Goal: Communication & Community: Answer question/provide support

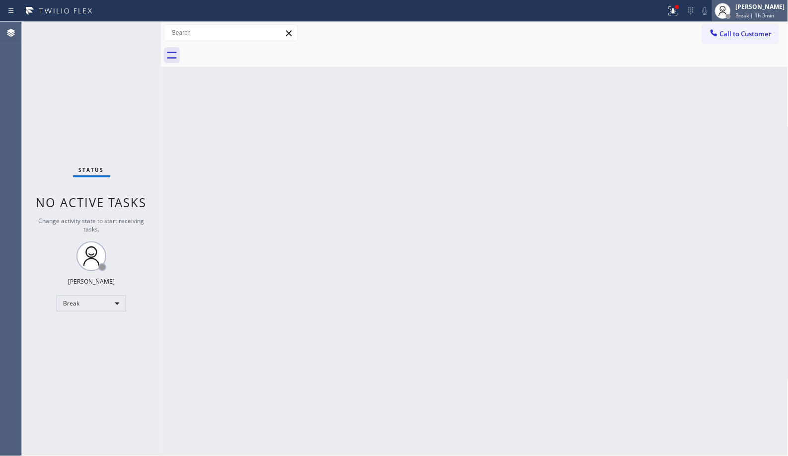
click at [770, 10] on div "[PERSON_NAME]" at bounding box center [760, 6] width 49 height 8
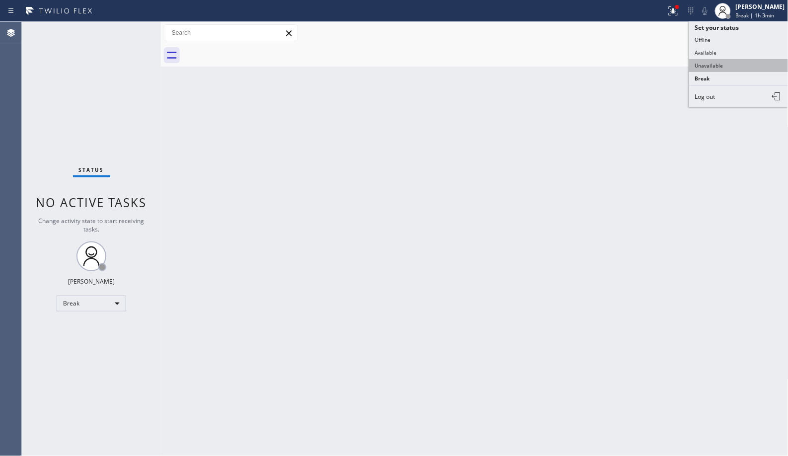
click at [693, 67] on button "Unavailable" at bounding box center [738, 65] width 99 height 13
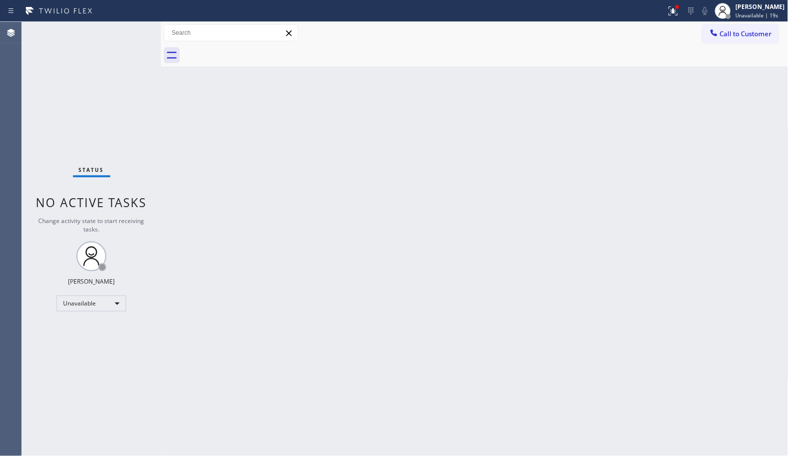
click at [373, 276] on div "Back to Dashboard Change Sender ID Customers Technicians Select a contact Outbo…" at bounding box center [474, 239] width 627 height 434
click at [442, 231] on div "Back to Dashboard Change Sender ID Customers Technicians Select a contact Outbo…" at bounding box center [474, 239] width 627 height 434
click at [750, 38] on span "Call to Customer" at bounding box center [746, 33] width 52 height 9
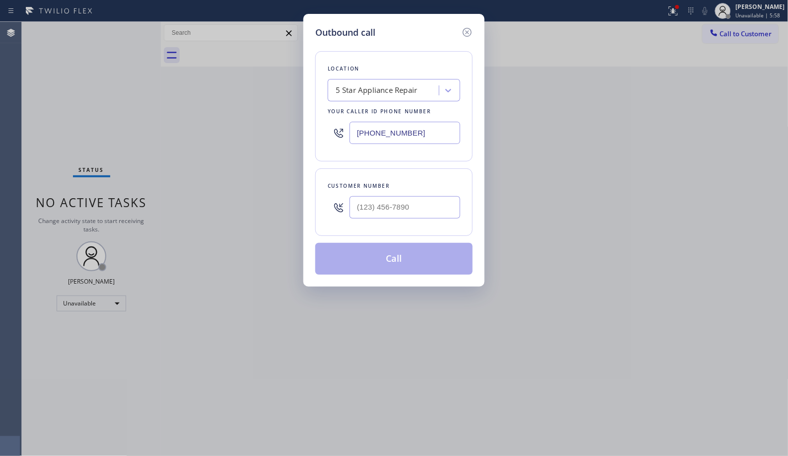
drag, startPoint x: 442, startPoint y: 133, endPoint x: 308, endPoint y: 108, distance: 135.7
click at [319, 112] on div "Location 5 Star Appliance Repair Your caller id phone number [PHONE_NUMBER]" at bounding box center [393, 106] width 157 height 110
paste input "44) 901-1623"
click at [466, 31] on icon at bounding box center [467, 32] width 12 height 12
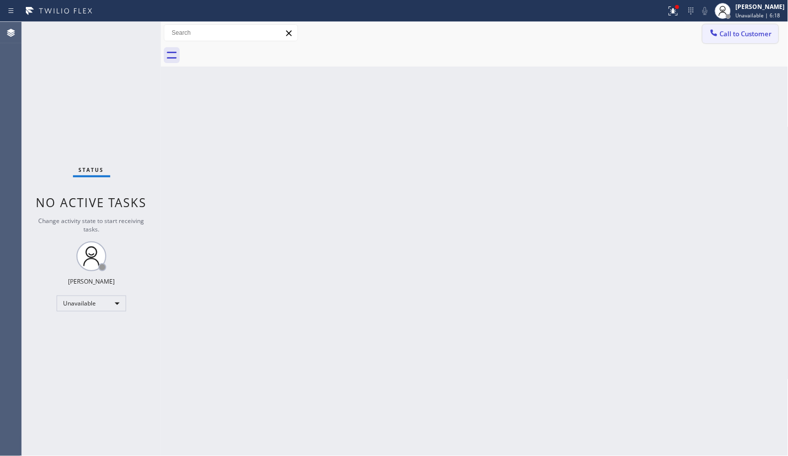
click at [756, 40] on button "Call to Customer" at bounding box center [740, 33] width 76 height 19
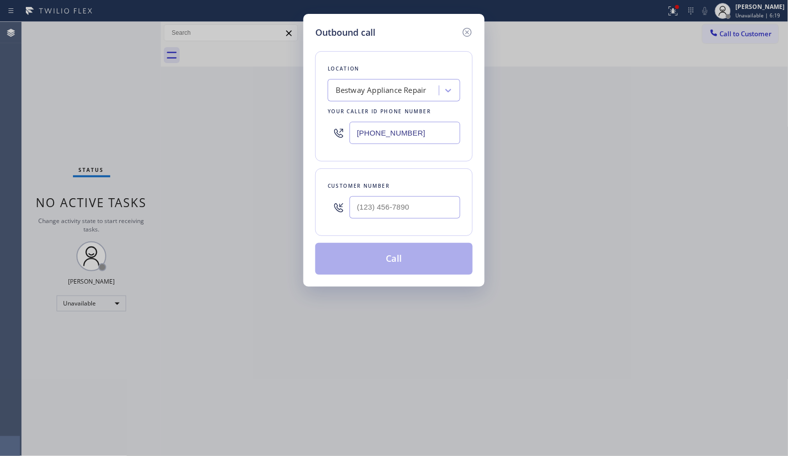
click at [311, 117] on div "Outbound call Location Bestway Appliance Repair Your caller id phone number [PH…" at bounding box center [393, 150] width 181 height 272
paste input "text"
type input "[PHONE_NUMBER]"
drag, startPoint x: 420, startPoint y: 211, endPoint x: 309, endPoint y: 187, distance: 113.8
click at [315, 192] on div "Customer number (___) ___-____" at bounding box center [393, 201] width 157 height 67
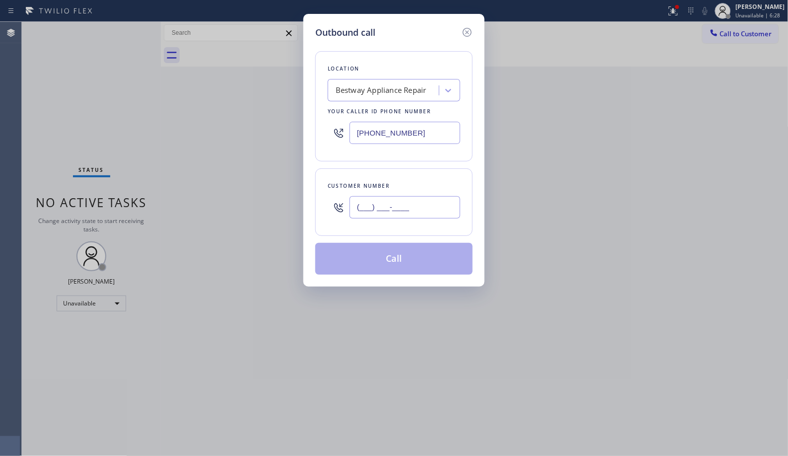
paste input "503) 502-9944"
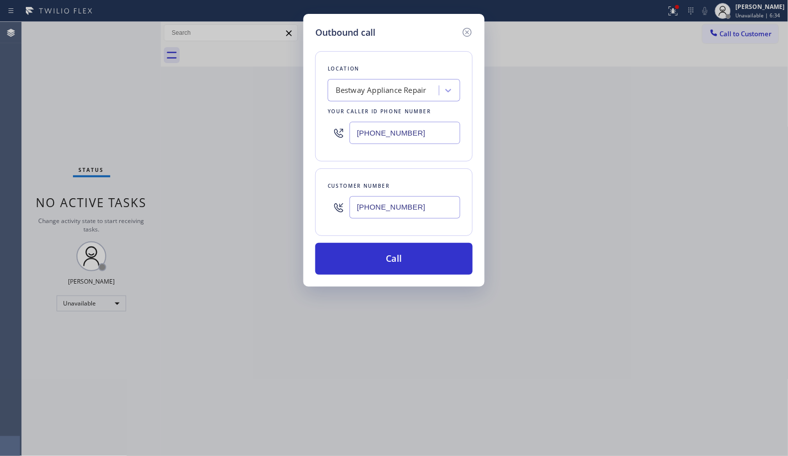
type input "[PHONE_NUMBER]"
click at [391, 281] on div "Outbound call Location Bestway Appliance Repair Your caller id phone number [PH…" at bounding box center [393, 150] width 181 height 272
click at [396, 264] on button "Call" at bounding box center [393, 259] width 157 height 32
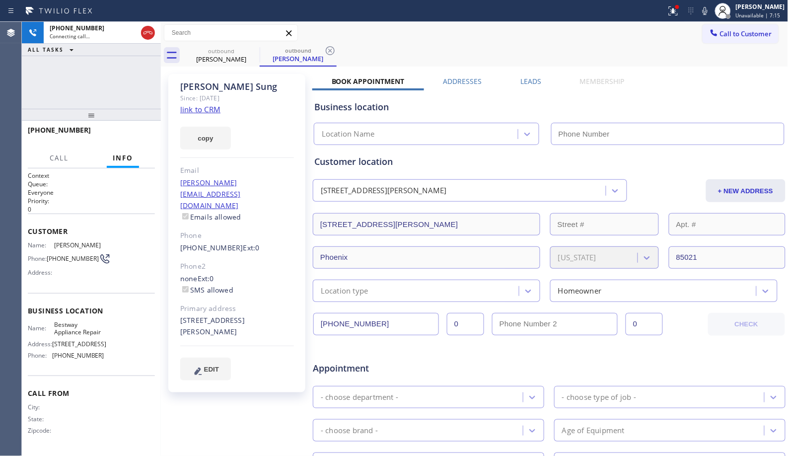
type input "[PHONE_NUMBER]"
click at [297, 365] on div "[PERSON_NAME] Since: [DATE] link to CRM copy Email [EMAIL_ADDRESS][DOMAIN_NAME]…" at bounding box center [236, 233] width 137 height 318
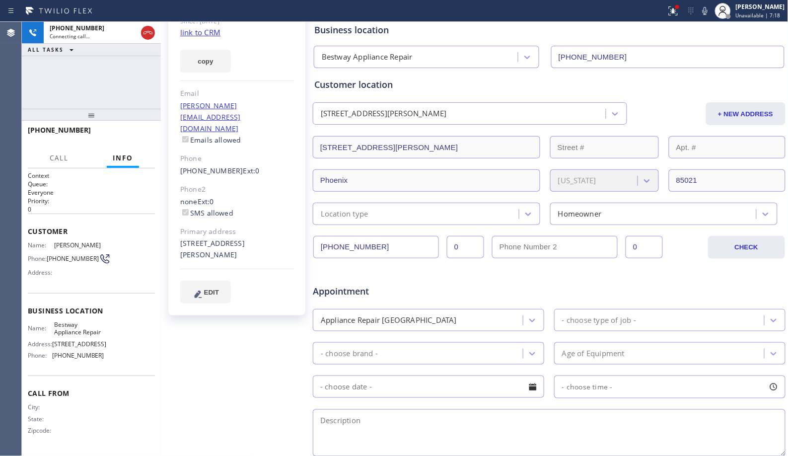
scroll to position [258, 0]
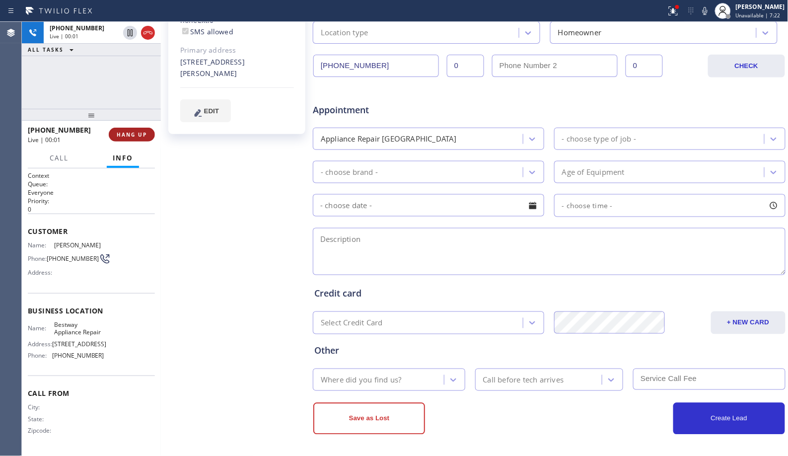
click at [136, 127] on div "[PHONE_NUMBER] Live | 00:01 HANG UP" at bounding box center [91, 135] width 127 height 26
click at [142, 136] on span "HANG UP" at bounding box center [132, 134] width 30 height 7
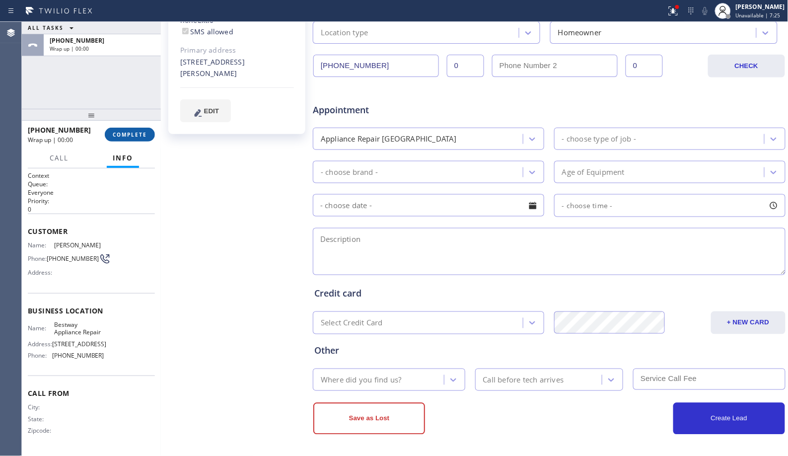
click at [131, 139] on button "COMPLETE" at bounding box center [130, 135] width 50 height 14
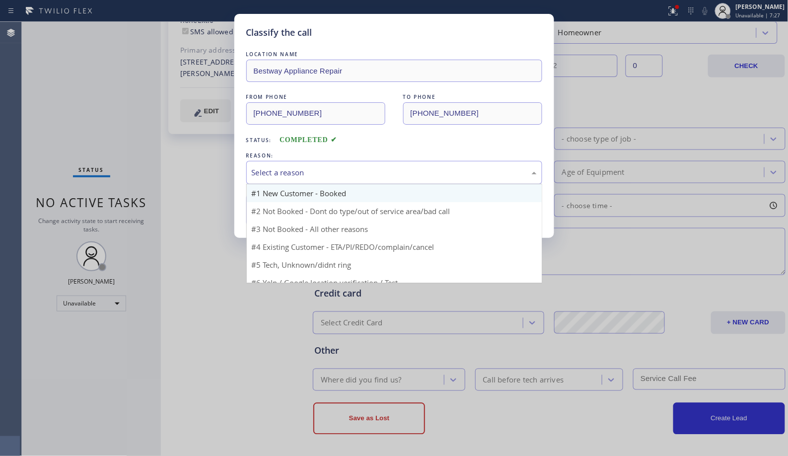
drag, startPoint x: 357, startPoint y: 177, endPoint x: 318, endPoint y: 197, distance: 43.9
click at [350, 178] on div "Select a reason" at bounding box center [394, 172] width 285 height 11
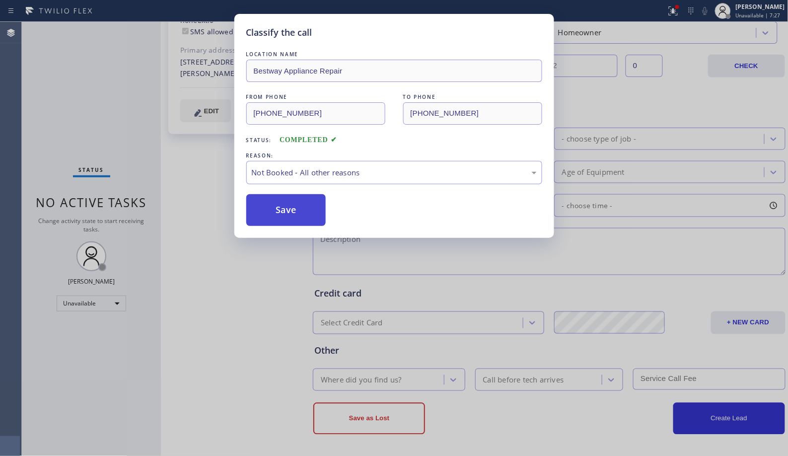
click at [308, 209] on button "Save" at bounding box center [286, 210] width 80 height 32
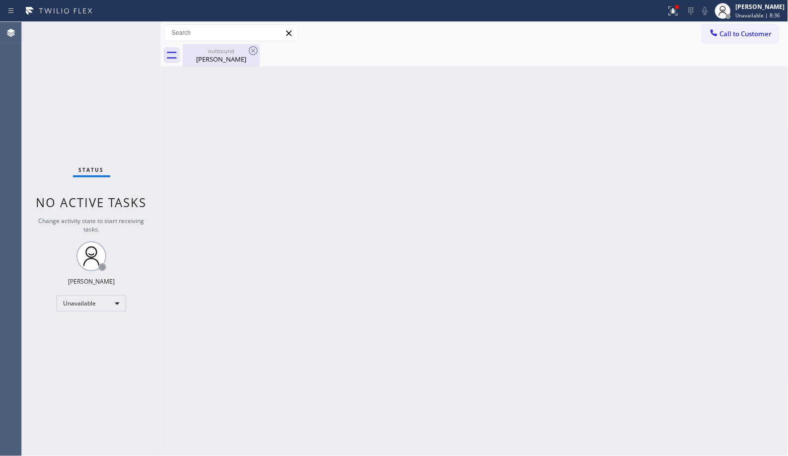
click at [220, 54] on div "outbound" at bounding box center [221, 50] width 75 height 7
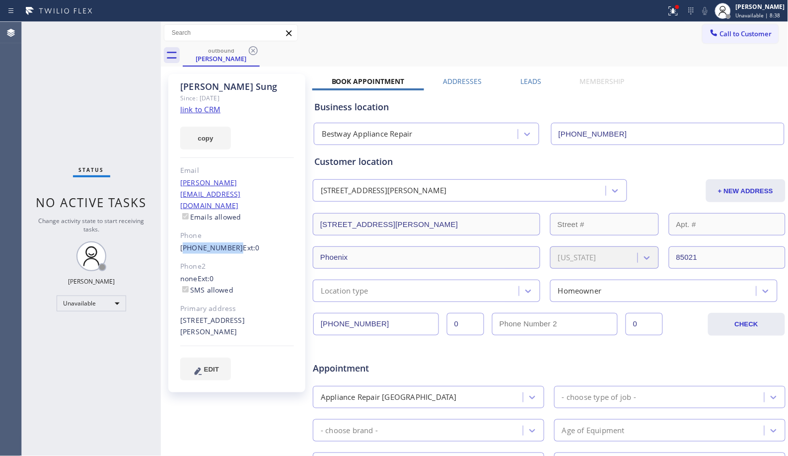
drag, startPoint x: 182, startPoint y: 223, endPoint x: 229, endPoint y: 224, distance: 46.7
click at [229, 242] on div "[PHONE_NUMBER] Ext: 0" at bounding box center [237, 247] width 114 height 11
copy link "503) 502-9944"
click at [252, 46] on icon at bounding box center [253, 50] width 9 height 9
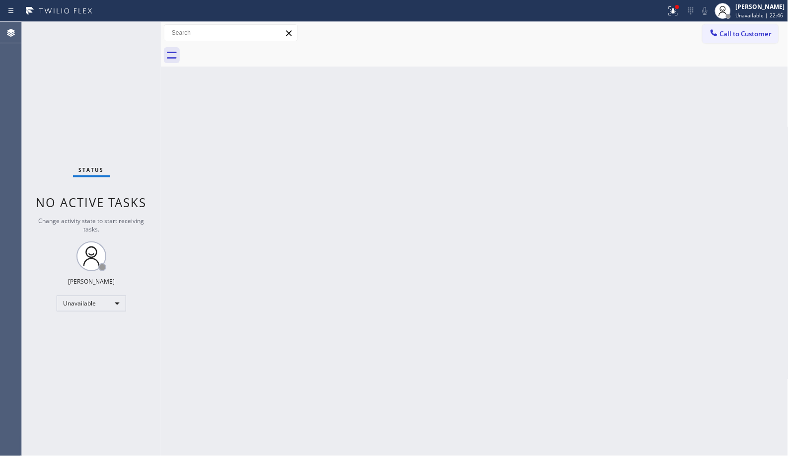
click at [725, 39] on button "Call to Customer" at bounding box center [740, 33] width 76 height 19
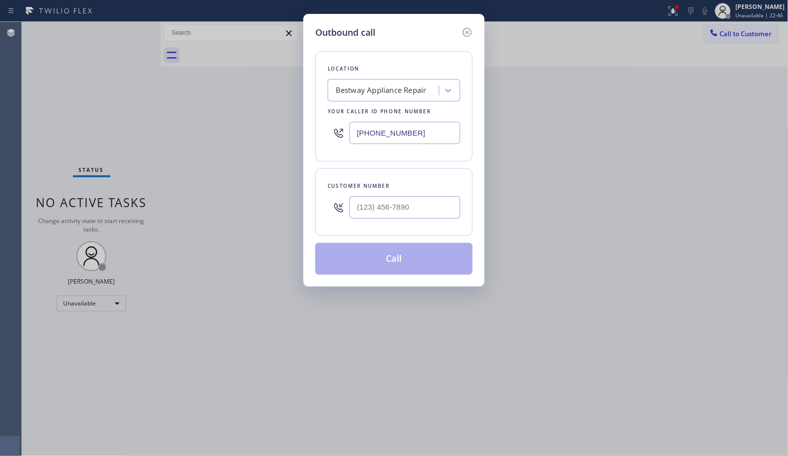
drag, startPoint x: 439, startPoint y: 128, endPoint x: 278, endPoint y: 0, distance: 204.9
click at [278, 90] on div "Outbound call Location Bestway Appliance Repair Your caller id phone number [PH…" at bounding box center [394, 228] width 788 height 456
paste input "347) 284-6179"
type input "[PHONE_NUMBER]"
click at [418, 198] on input "(___) ___-____" at bounding box center [404, 207] width 111 height 22
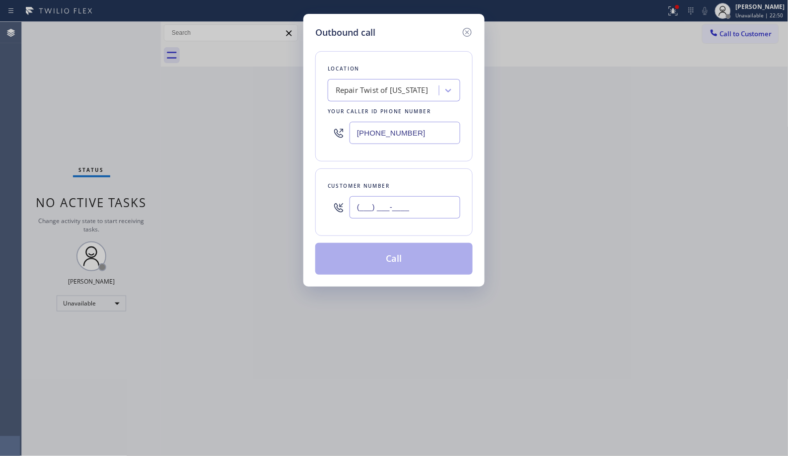
paste input "347) 343-1039"
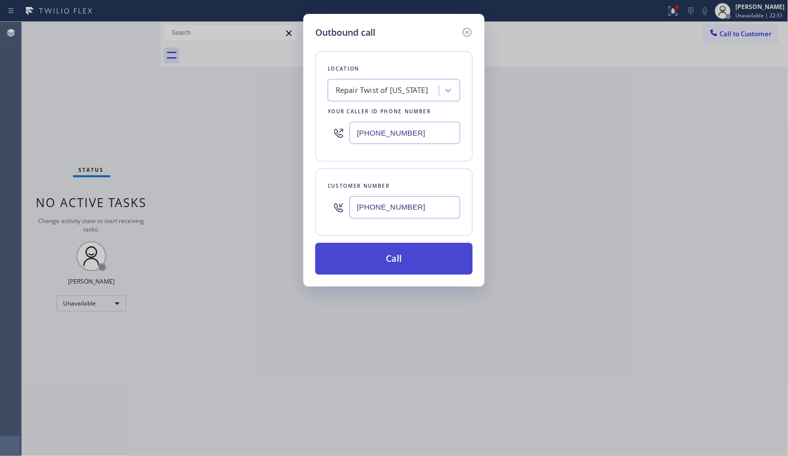
type input "[PHONE_NUMBER]"
click at [429, 267] on button "Call" at bounding box center [393, 259] width 157 height 32
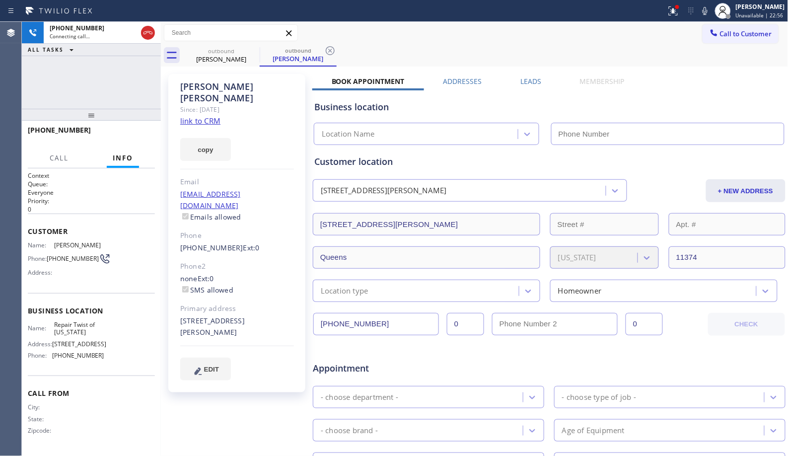
type input "[PHONE_NUMBER]"
click at [334, 48] on icon at bounding box center [330, 50] width 9 height 9
drag, startPoint x: 92, startPoint y: 109, endPoint x: 92, endPoint y: 90, distance: 19.4
click at [92, 90] on div "[PHONE_NUMBER] Connecting call… ALL TASKS ALL TASKS ACTIVE TASKS TASKS IN WRAP …" at bounding box center [91, 239] width 139 height 434
drag, startPoint x: 89, startPoint y: 115, endPoint x: 90, endPoint y: 85, distance: 30.3
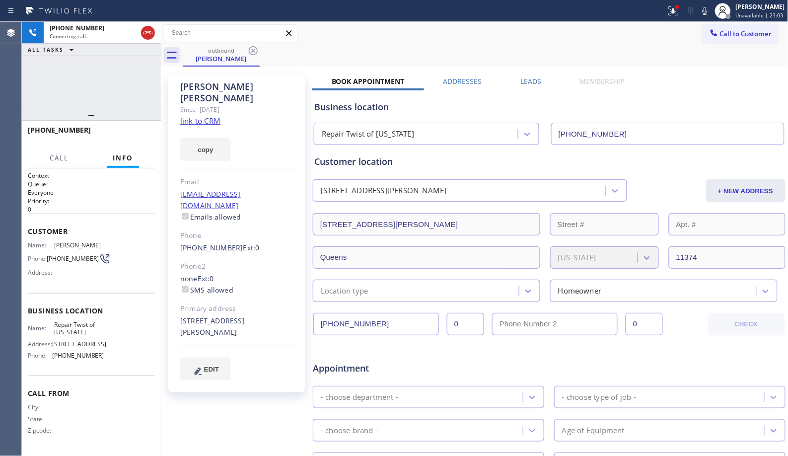
click at [90, 85] on div "[PHONE_NUMBER] Connecting call… ALL TASKS ALL TASKS ACTIVE TASKS TASKS IN WRAP …" at bounding box center [91, 239] width 139 height 434
drag, startPoint x: 86, startPoint y: 119, endPoint x: 96, endPoint y: 78, distance: 41.8
click at [96, 78] on div "[PHONE_NUMBER] Connecting call… ALL TASKS ALL TASKS ACTIVE TASKS TASKS IN WRAP …" at bounding box center [91, 239] width 139 height 434
click at [711, 12] on icon at bounding box center [705, 11] width 12 height 12
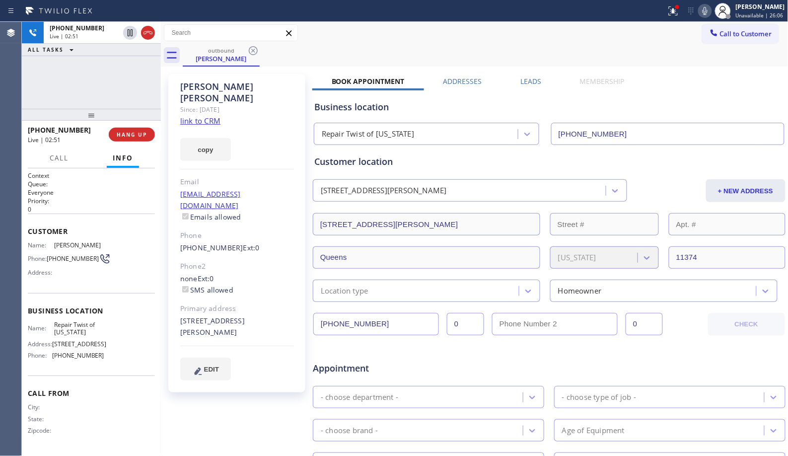
click at [711, 12] on icon at bounding box center [705, 11] width 12 height 12
click at [334, 52] on div "outbound [PERSON_NAME]" at bounding box center [486, 55] width 606 height 22
click at [388, 40] on div "Call to Customer Outbound call Location Repair Twist of [US_STATE] Your caller …" at bounding box center [474, 32] width 627 height 17
click at [381, 48] on div "outbound [PERSON_NAME]" at bounding box center [486, 55] width 606 height 22
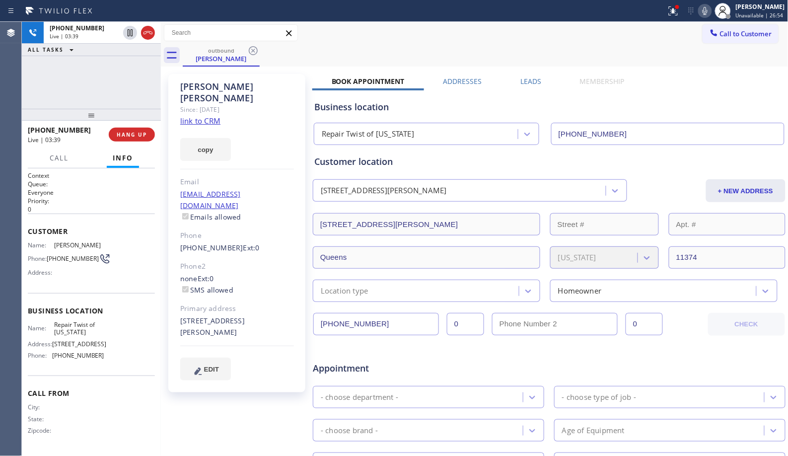
click at [355, 54] on div "outbound [PERSON_NAME]" at bounding box center [486, 55] width 606 height 22
click at [498, 47] on div "outbound [PERSON_NAME]" at bounding box center [486, 55] width 606 height 22
click at [128, 81] on div "[PHONE_NUMBER] Live | 03:54 ALL TASKS ALL TASKS ACTIVE TASKS TASKS IN WRAP UP" at bounding box center [91, 65] width 139 height 87
click at [136, 133] on span "HANG UP" at bounding box center [132, 134] width 30 height 7
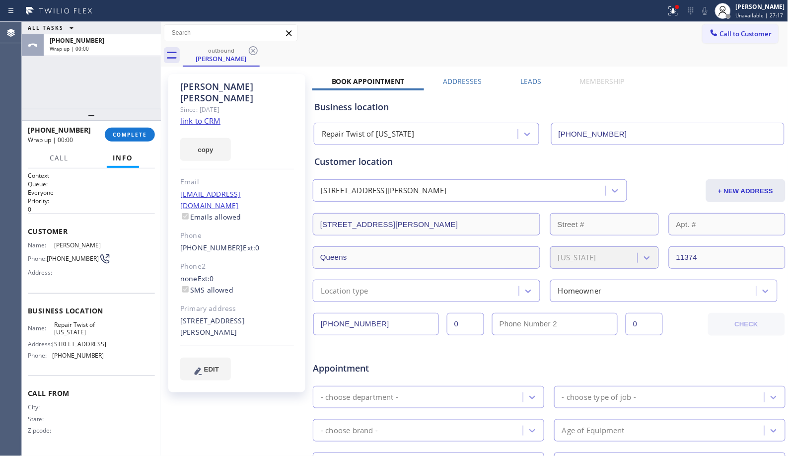
click at [332, 61] on div "outbound [PERSON_NAME]" at bounding box center [486, 55] width 606 height 22
click at [132, 133] on span "COMPLETE" at bounding box center [130, 134] width 34 height 7
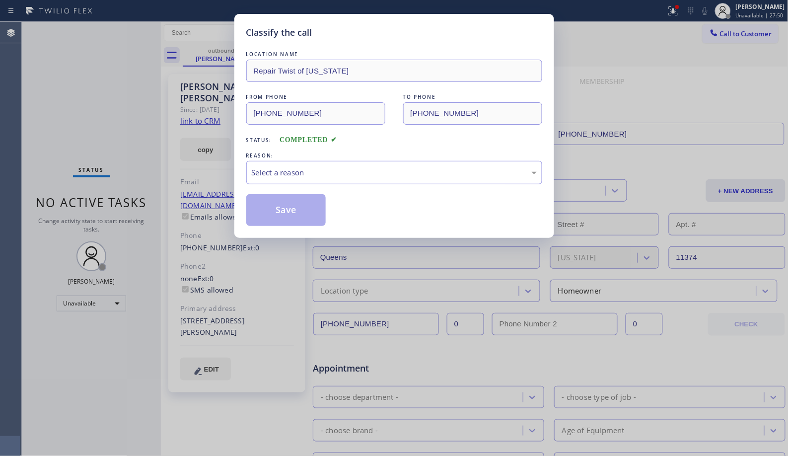
click at [531, 32] on div "Classify the call" at bounding box center [394, 32] width 296 height 13
click at [356, 169] on div "Select a reason" at bounding box center [394, 172] width 285 height 11
click at [291, 209] on button "Save" at bounding box center [286, 210] width 80 height 32
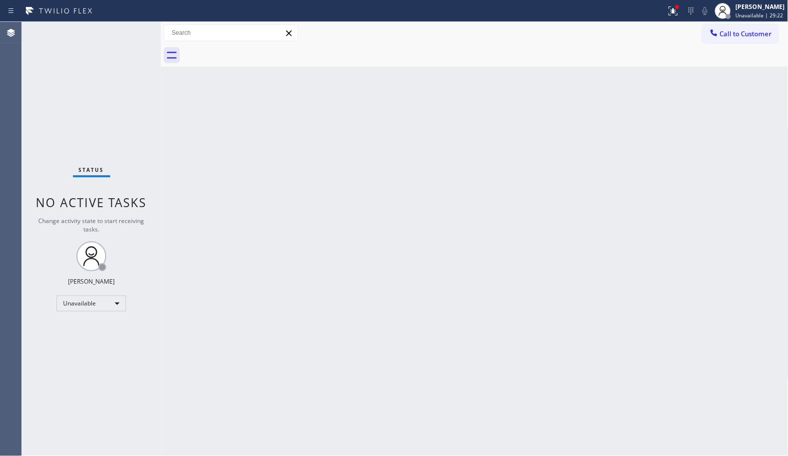
click at [444, 187] on div "Back to Dashboard Change Sender ID Customers Technicians Select a contact Outbo…" at bounding box center [474, 239] width 627 height 434
click at [429, 259] on div "Back to Dashboard Change Sender ID Customers Technicians Select a contact Outbo…" at bounding box center [474, 239] width 627 height 434
click at [728, 41] on button "Call to Customer" at bounding box center [740, 33] width 76 height 19
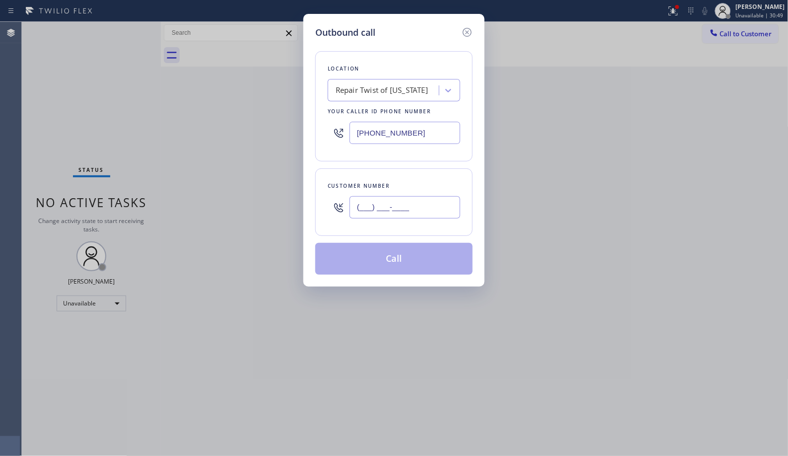
drag, startPoint x: 432, startPoint y: 207, endPoint x: 274, endPoint y: 152, distance: 166.7
click at [320, 192] on div "Customer number (___) ___-____" at bounding box center [393, 201] width 157 height 67
paste input "347) 343-1039"
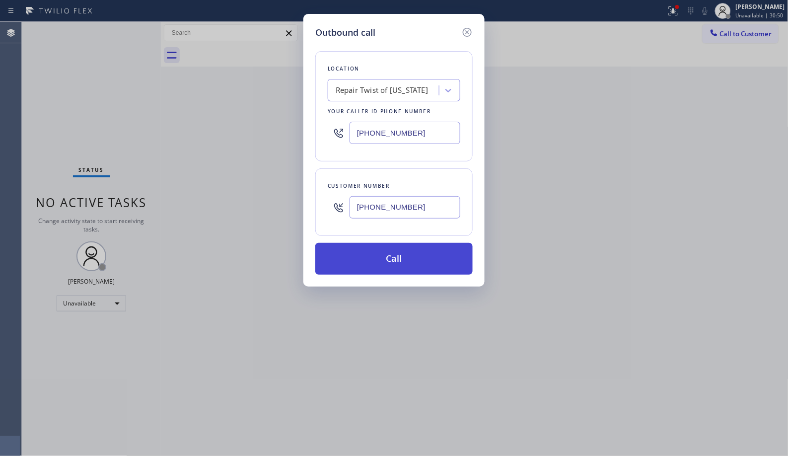
type input "[PHONE_NUMBER]"
click at [410, 266] on button "Call" at bounding box center [393, 259] width 157 height 32
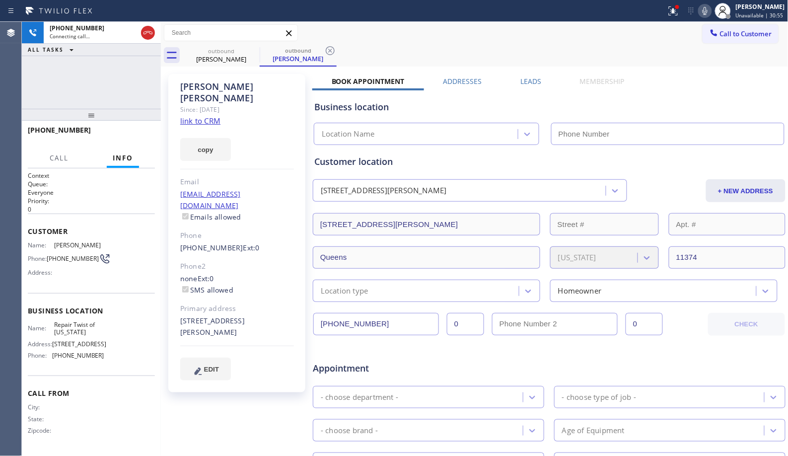
type input "[PHONE_NUMBER]"
click at [328, 48] on icon at bounding box center [330, 51] width 12 height 12
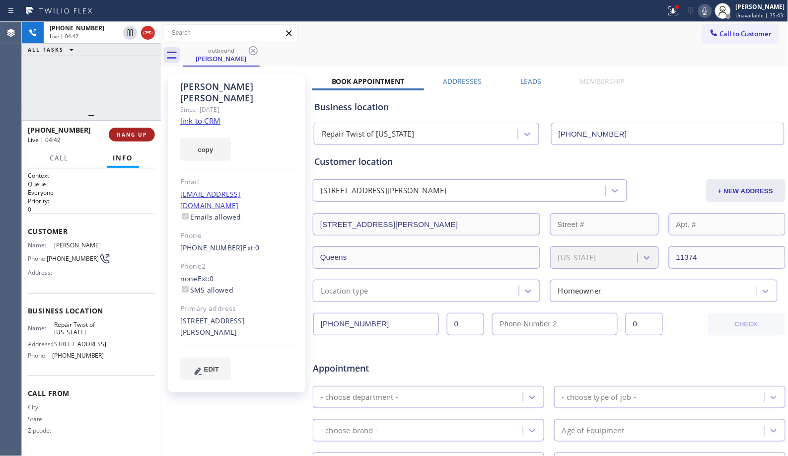
click at [136, 132] on span "HANG UP" at bounding box center [132, 134] width 30 height 7
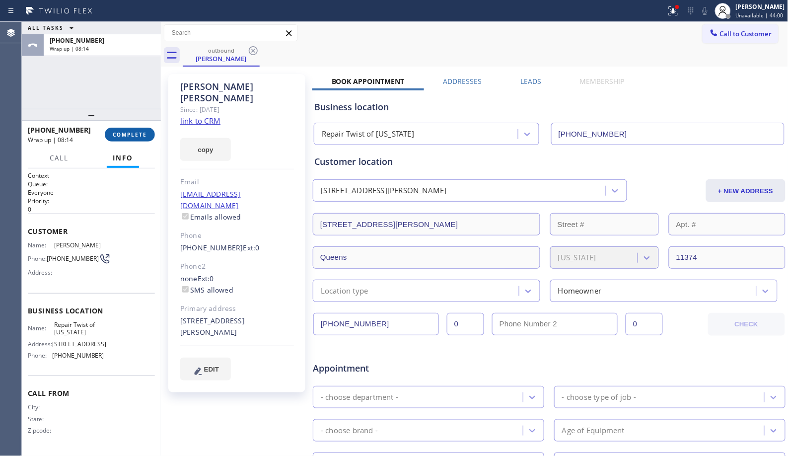
click at [136, 131] on span "COMPLETE" at bounding box center [130, 134] width 34 height 7
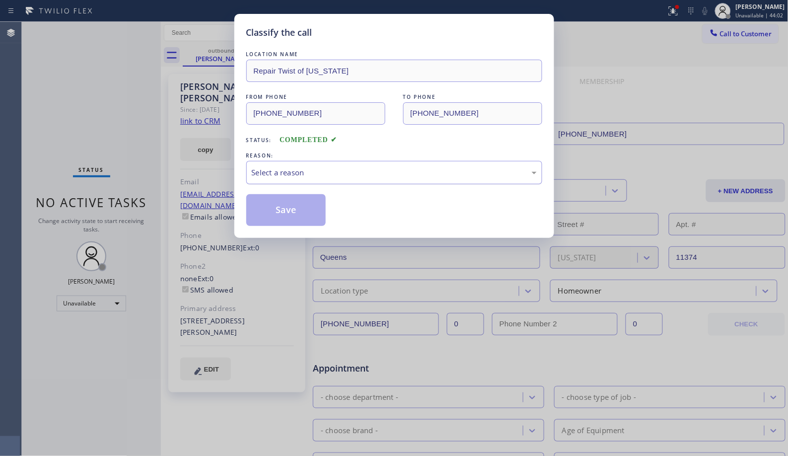
drag, startPoint x: 411, startPoint y: 175, endPoint x: 404, endPoint y: 178, distance: 7.6
click at [410, 175] on div "Select a reason" at bounding box center [394, 172] width 285 height 11
click at [279, 211] on button "Save" at bounding box center [286, 210] width 80 height 32
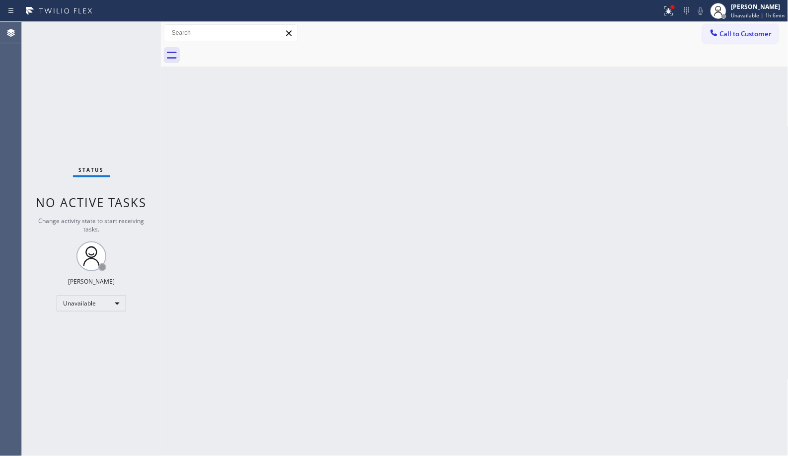
drag, startPoint x: 539, startPoint y: 155, endPoint x: 464, endPoint y: 80, distance: 106.3
click at [539, 154] on div "Back to Dashboard Change Sender ID Customers Technicians Select a contact Outbo…" at bounding box center [474, 239] width 627 height 434
drag, startPoint x: 725, startPoint y: 35, endPoint x: 470, endPoint y: 86, distance: 260.8
click at [724, 35] on span "Call to Customer" at bounding box center [746, 33] width 52 height 9
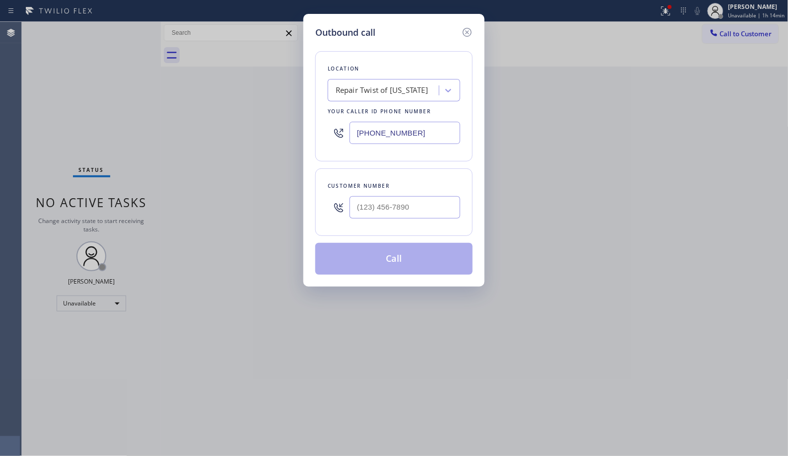
drag, startPoint x: 448, startPoint y: 129, endPoint x: 347, endPoint y: 3, distance: 161.4
click at [337, 98] on div "Location Repair Twist of [US_STATE] Your caller id phone number [PHONE_NUMBER]" at bounding box center [393, 106] width 157 height 110
paste input "747) 236-6810"
type input "[PHONE_NUMBER]"
click at [428, 211] on input "(___) ___-____" at bounding box center [404, 207] width 111 height 22
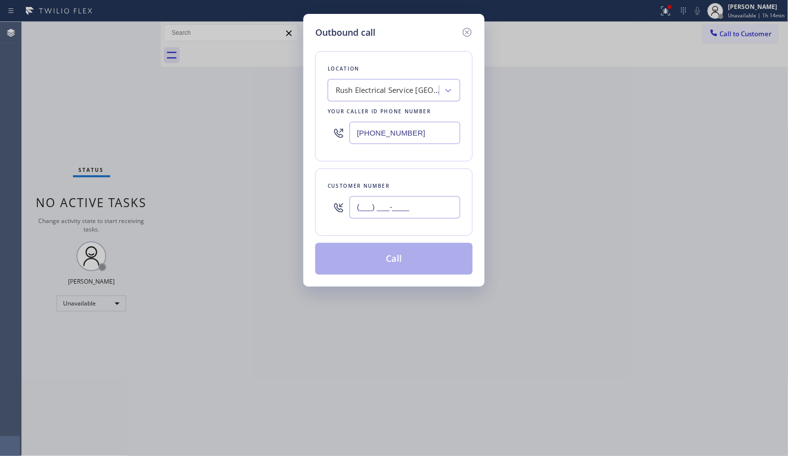
paste input "818) 653-3665"
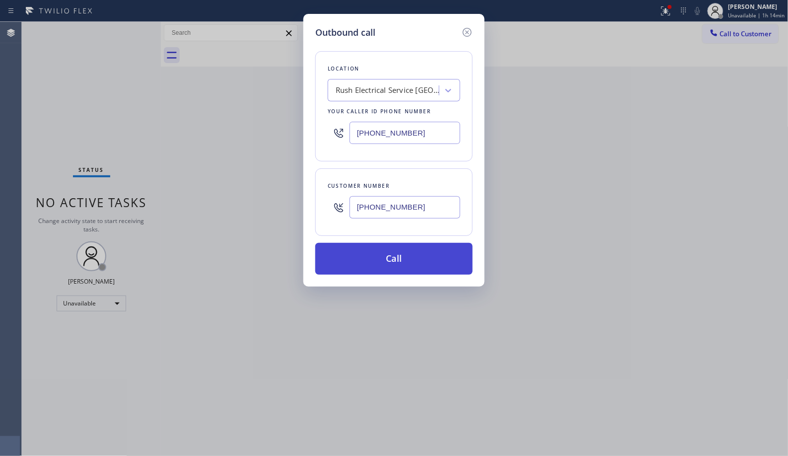
type input "[PHONE_NUMBER]"
click at [391, 262] on button "Call" at bounding box center [393, 259] width 157 height 32
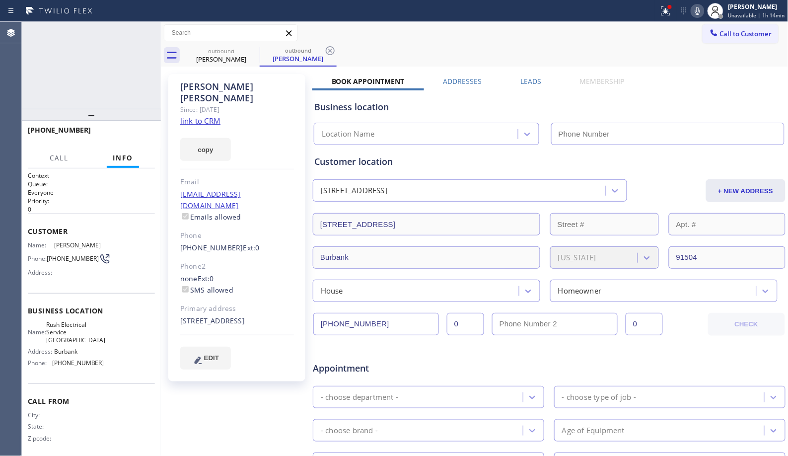
type input "[PHONE_NUMBER]"
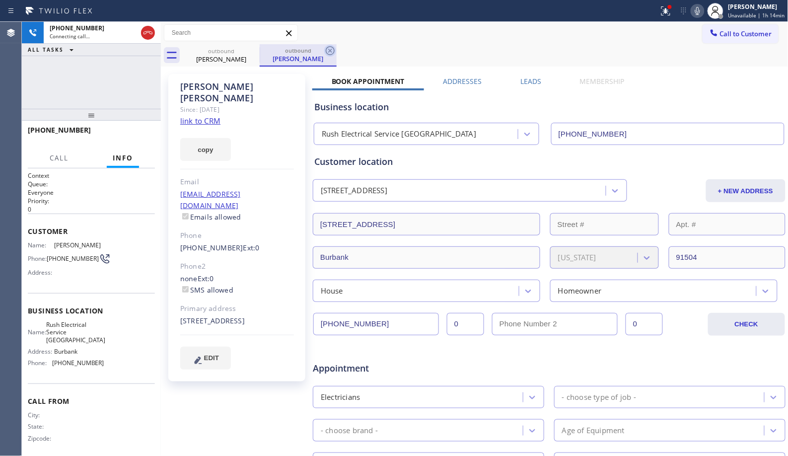
click at [328, 48] on icon at bounding box center [330, 51] width 12 height 12
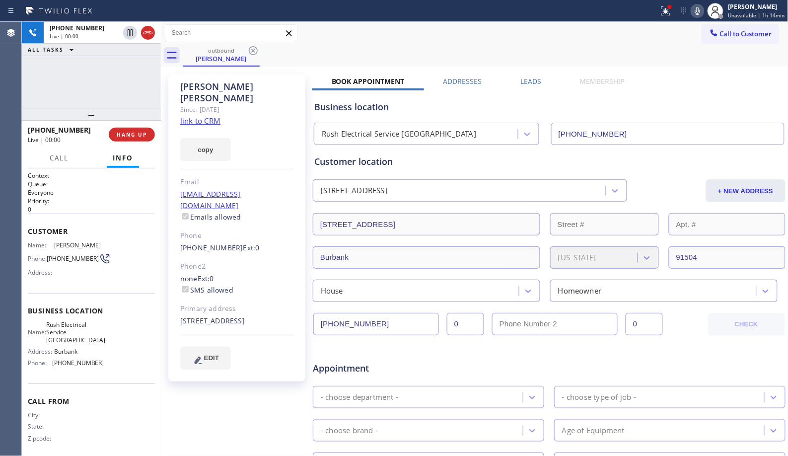
click at [316, 62] on div "outbound [PERSON_NAME]" at bounding box center [486, 55] width 606 height 22
click at [136, 136] on span "HANG UP" at bounding box center [132, 134] width 30 height 7
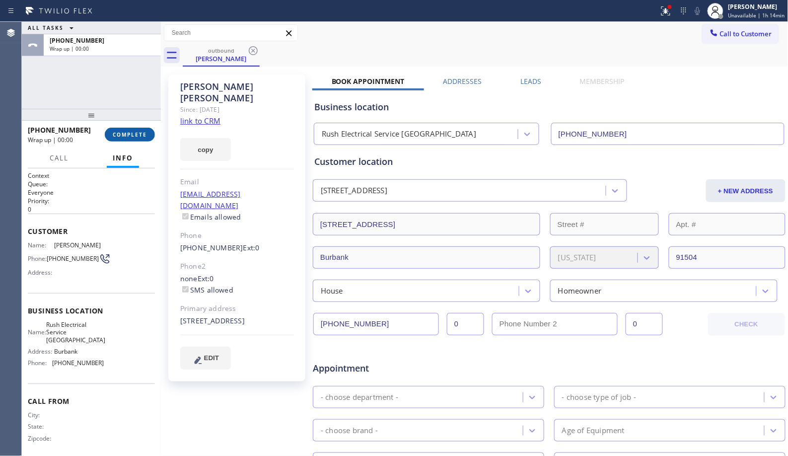
click at [139, 131] on span "COMPLETE" at bounding box center [130, 134] width 34 height 7
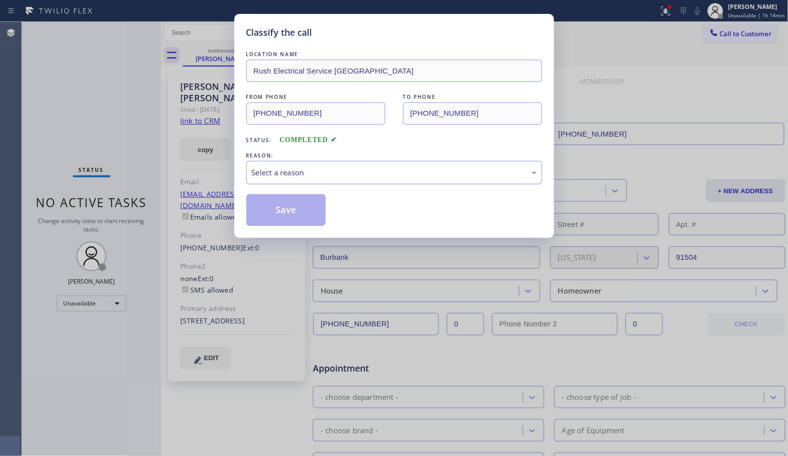
click at [367, 180] on div "Select a reason" at bounding box center [394, 172] width 296 height 23
click at [319, 212] on button "Save" at bounding box center [286, 210] width 80 height 32
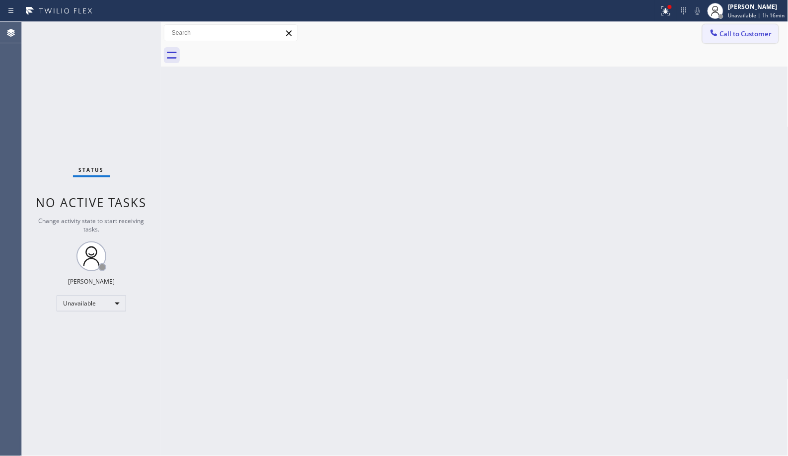
click at [762, 40] on button "Call to Customer" at bounding box center [740, 33] width 76 height 19
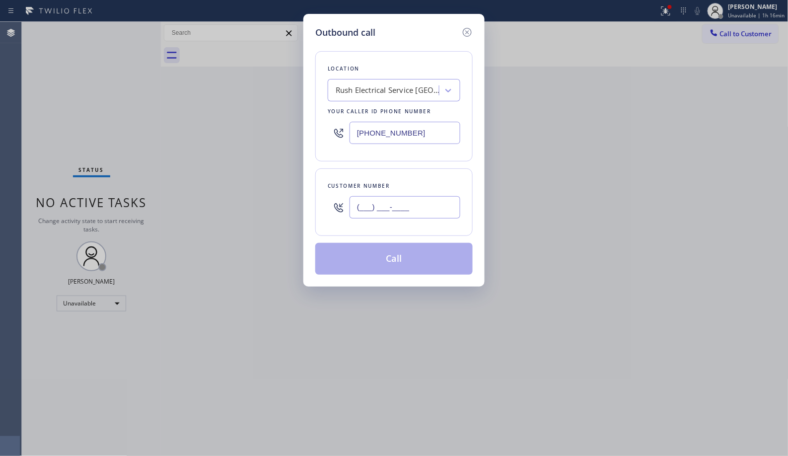
drag, startPoint x: 405, startPoint y: 201, endPoint x: 294, endPoint y: 128, distance: 133.4
click at [314, 156] on div "Outbound call Location Rush Electrical Service Burbank Your caller id phone num…" at bounding box center [393, 150] width 181 height 272
paste input "206) 335-2427"
type input "[PHONE_NUMBER]"
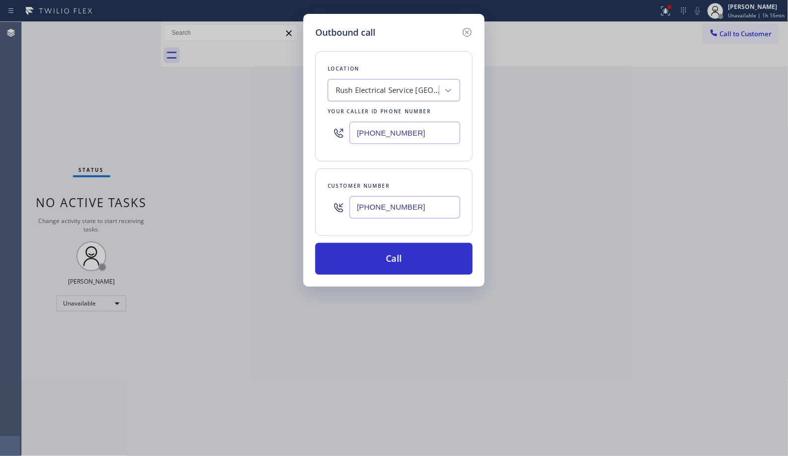
drag, startPoint x: 422, startPoint y: 132, endPoint x: 257, endPoint y: 88, distance: 171.1
click at [288, 113] on div "Outbound call Location Rush Electrical Service Burbank Your caller id phone num…" at bounding box center [394, 228] width 788 height 456
paste input "206) 309-6738"
type input "[PHONE_NUMBER]"
click at [407, 237] on div "Location [PERSON_NAME] Refrigerator Repair Your caller id phone number [PHONE_N…" at bounding box center [393, 156] width 157 height 235
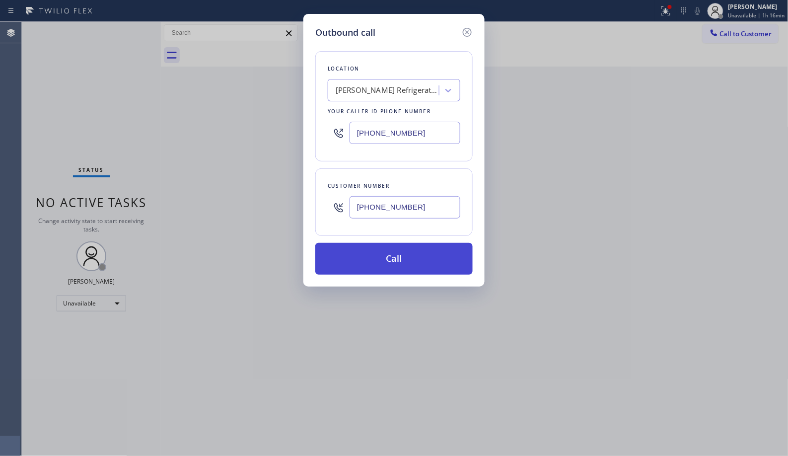
click at [409, 257] on button "Call" at bounding box center [393, 259] width 157 height 32
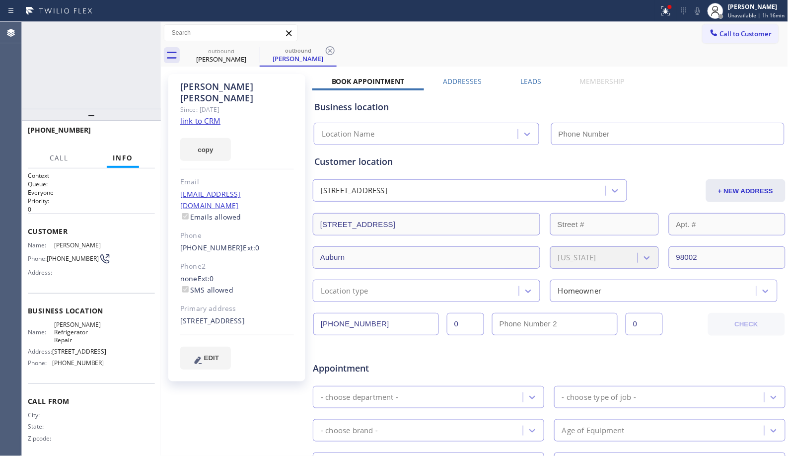
type input "[PHONE_NUMBER]"
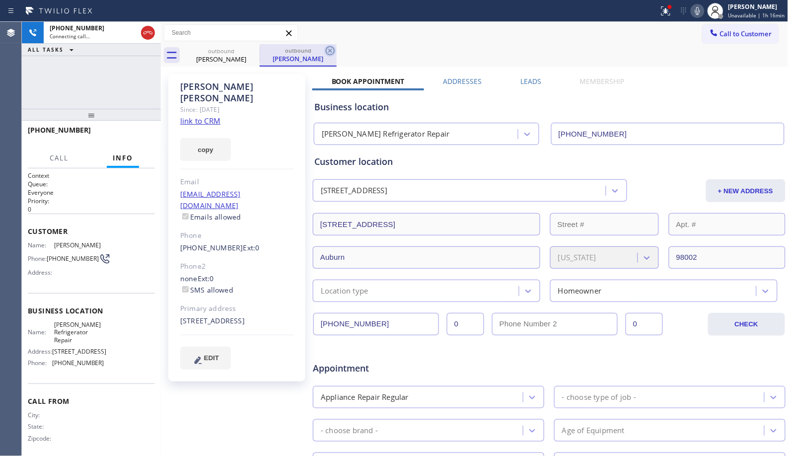
click at [327, 50] on icon at bounding box center [330, 51] width 12 height 12
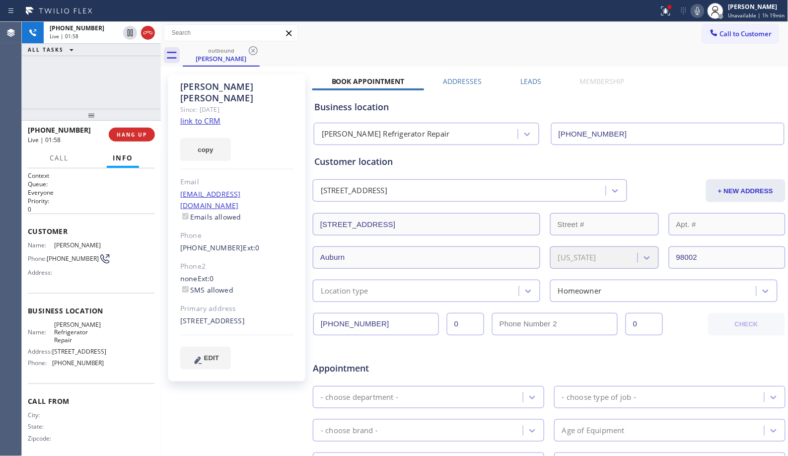
click at [700, 14] on icon at bounding box center [697, 11] width 5 height 8
click at [132, 33] on icon at bounding box center [130, 33] width 12 height 12
click at [340, 40] on div "Call to Customer Outbound call Location [PERSON_NAME] Refrigerator Repair Your …" at bounding box center [474, 32] width 627 height 17
click at [449, 46] on div "outbound [PERSON_NAME]" at bounding box center [486, 55] width 606 height 22
drag, startPoint x: 91, startPoint y: 119, endPoint x: 101, endPoint y: 93, distance: 28.1
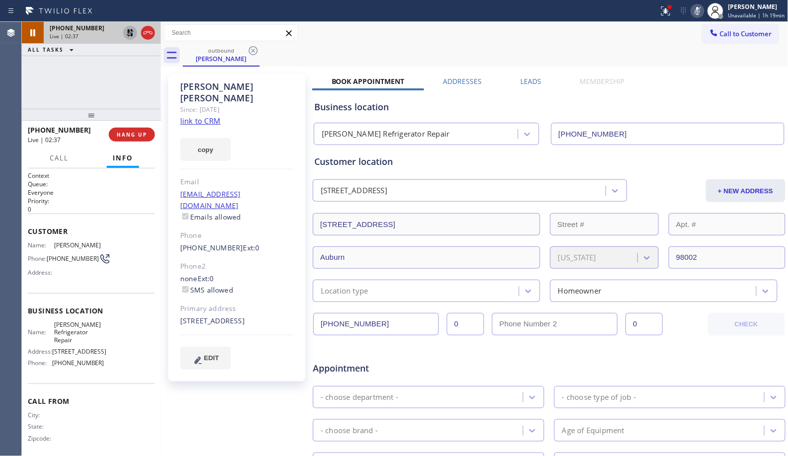
click at [101, 93] on div "[PHONE_NUMBER] Live | 02:37 ALL TASKS ALL TASKS ACTIVE TASKS TASKS IN WRAP UP […" at bounding box center [91, 239] width 139 height 434
drag, startPoint x: 91, startPoint y: 120, endPoint x: 99, endPoint y: 90, distance: 31.4
click at [99, 90] on div "[PHONE_NUMBER] Live | 02:38 ALL TASKS ALL TASKS ACTIVE TASKS TASKS IN WRAP UP […" at bounding box center [91, 239] width 139 height 434
click at [432, 42] on div "Call to Customer Outbound call Location [PERSON_NAME] Refrigerator Repair Your …" at bounding box center [474, 33] width 627 height 22
click at [130, 33] on icon at bounding box center [130, 33] width 12 height 12
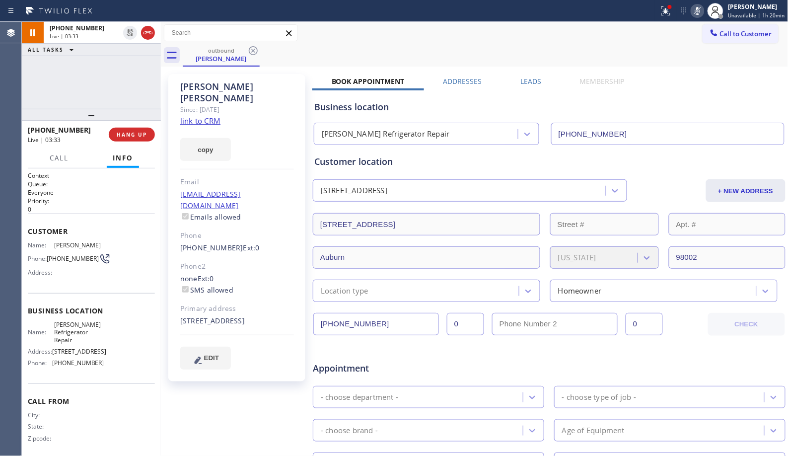
click at [698, 9] on icon at bounding box center [697, 11] width 12 height 12
click at [348, 50] on div "outbound [PERSON_NAME]" at bounding box center [486, 55] width 606 height 22
click at [695, 13] on icon at bounding box center [697, 11] width 12 height 12
click at [146, 135] on span "HANG UP" at bounding box center [132, 134] width 30 height 7
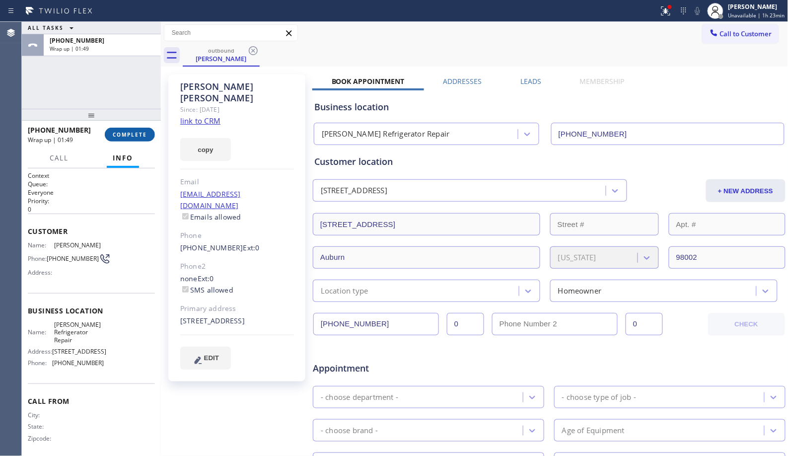
click at [133, 131] on span "COMPLETE" at bounding box center [130, 134] width 34 height 7
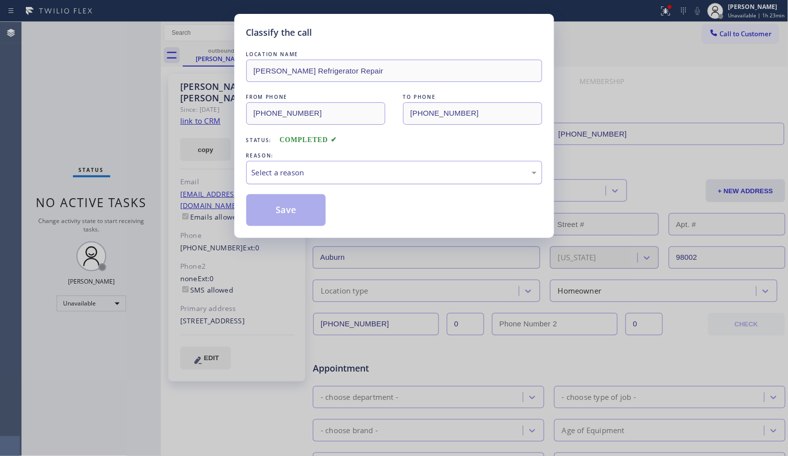
click at [384, 175] on div "Select a reason" at bounding box center [394, 172] width 285 height 11
click at [311, 215] on button "Save" at bounding box center [286, 210] width 80 height 32
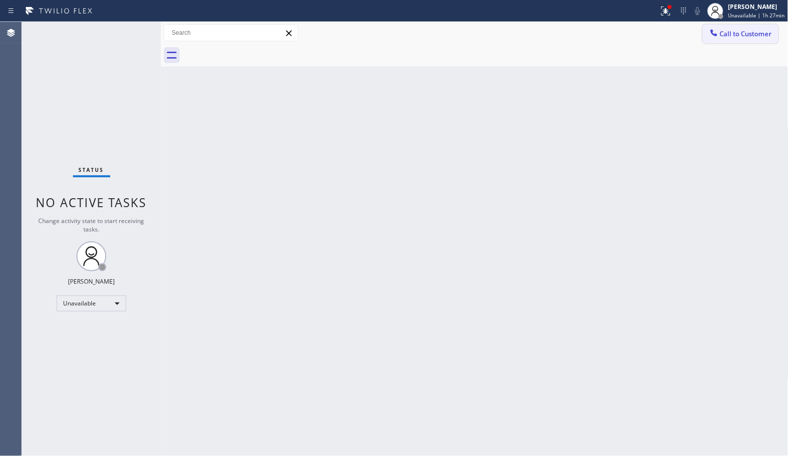
click at [740, 38] on span "Call to Customer" at bounding box center [746, 33] width 52 height 9
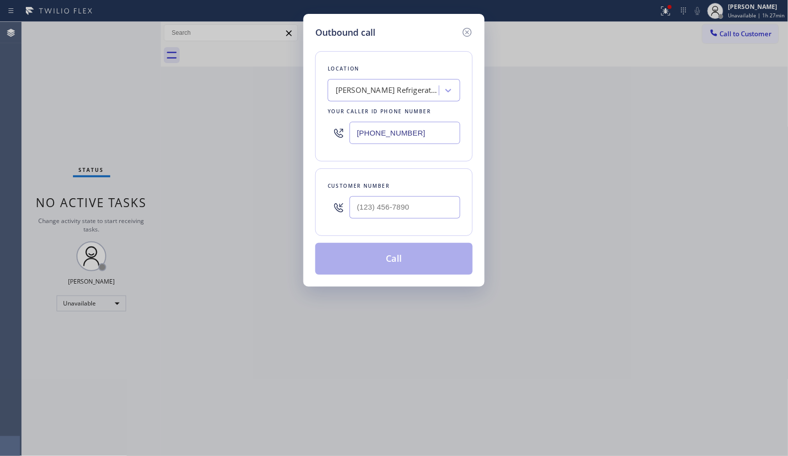
drag, startPoint x: 442, startPoint y: 125, endPoint x: 207, endPoint y: 2, distance: 264.8
click at [274, 79] on div "Outbound call Location [PERSON_NAME] Refrigerator Repair Your caller id phone n…" at bounding box center [394, 228] width 788 height 456
paste input "833) 558-1241"
type input "[PHONE_NUMBER]"
click at [401, 208] on input "(___) ___-____" at bounding box center [404, 207] width 111 height 22
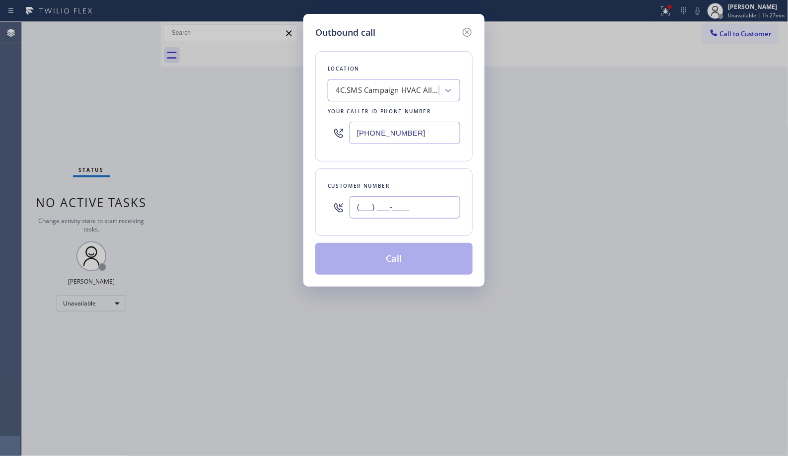
paste input "347) 401-2202"
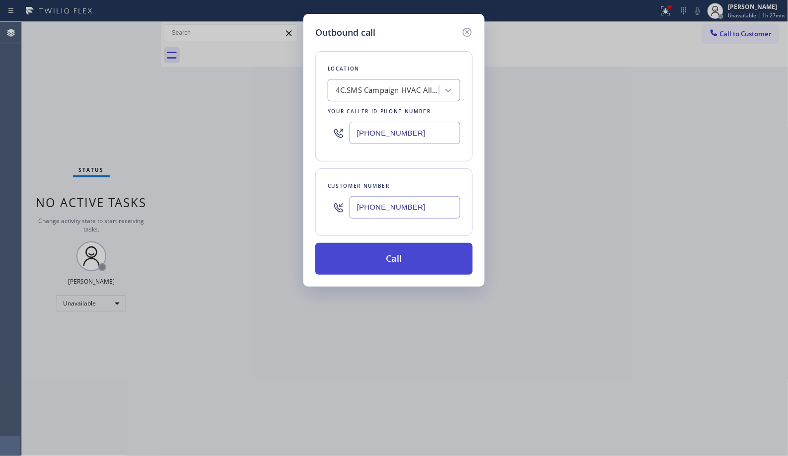
type input "[PHONE_NUMBER]"
click at [412, 264] on button "Call" at bounding box center [393, 259] width 157 height 32
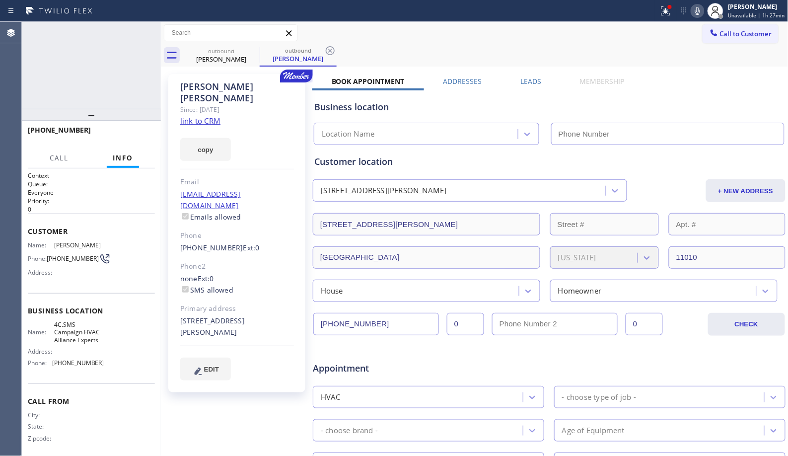
type input "[PHONE_NUMBER]"
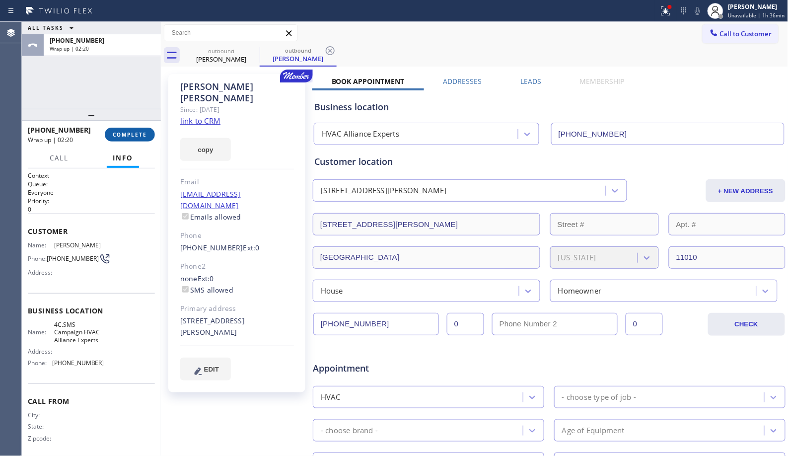
click at [126, 135] on span "COMPLETE" at bounding box center [130, 134] width 34 height 7
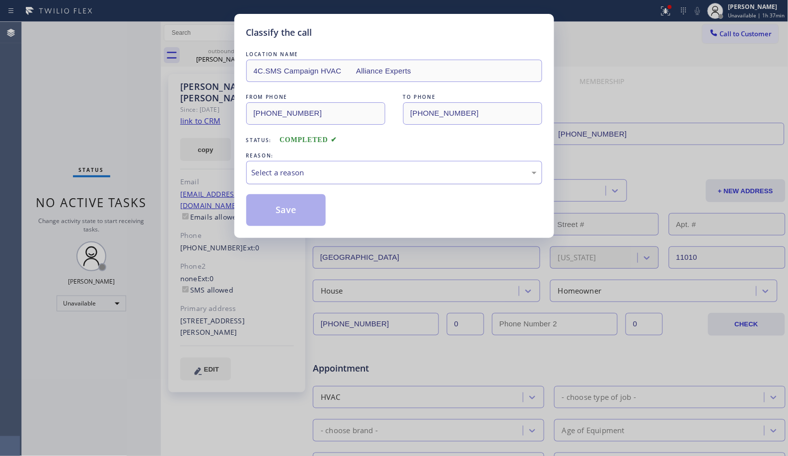
click at [293, 176] on div "Select a reason" at bounding box center [394, 172] width 285 height 11
click at [303, 211] on button "Save" at bounding box center [286, 210] width 80 height 32
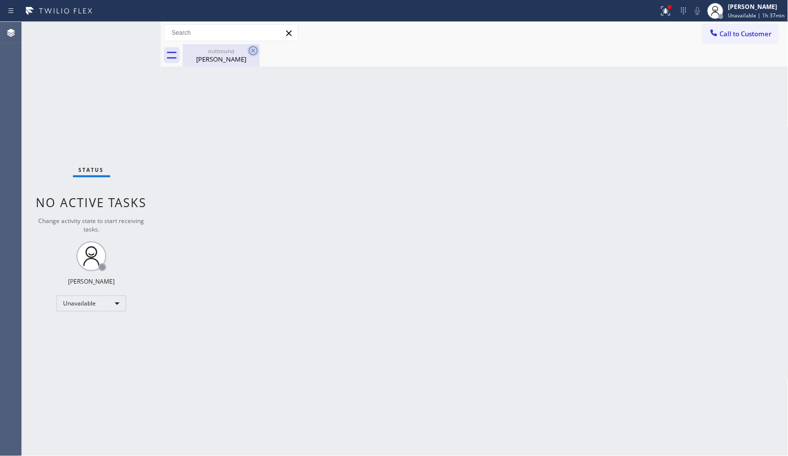
click at [259, 47] on icon at bounding box center [253, 51] width 12 height 12
click at [253, 53] on icon at bounding box center [253, 51] width 12 height 12
click at [251, 51] on icon at bounding box center [253, 51] width 12 height 12
click at [252, 52] on icon at bounding box center [253, 50] width 9 height 9
click at [216, 52] on div "outbound" at bounding box center [221, 50] width 75 height 7
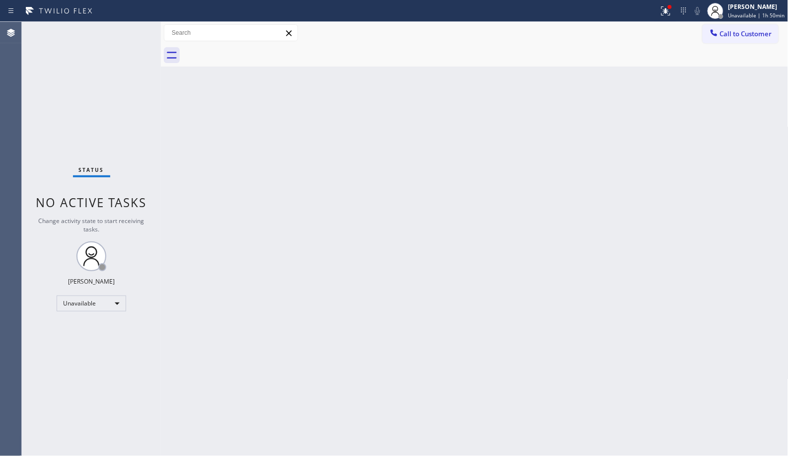
click at [460, 195] on div "Back to Dashboard Change Sender ID Customers Technicians Select a contact Outbo…" at bounding box center [474, 239] width 627 height 434
click at [743, 37] on span "Call to Customer" at bounding box center [746, 33] width 52 height 9
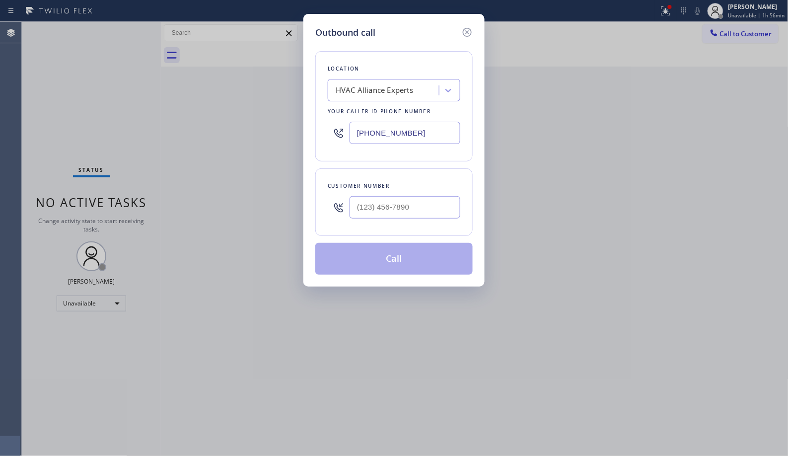
drag, startPoint x: 425, startPoint y: 123, endPoint x: 301, endPoint y: 112, distance: 124.1
click at [304, 117] on div "Outbound call Location HVAC Alliance Experts Your caller id phone number [PHONE…" at bounding box center [393, 150] width 181 height 272
paste input "917) 920-9568"
type input "[PHONE_NUMBER]"
drag, startPoint x: 433, startPoint y: 206, endPoint x: 306, endPoint y: 189, distance: 128.7
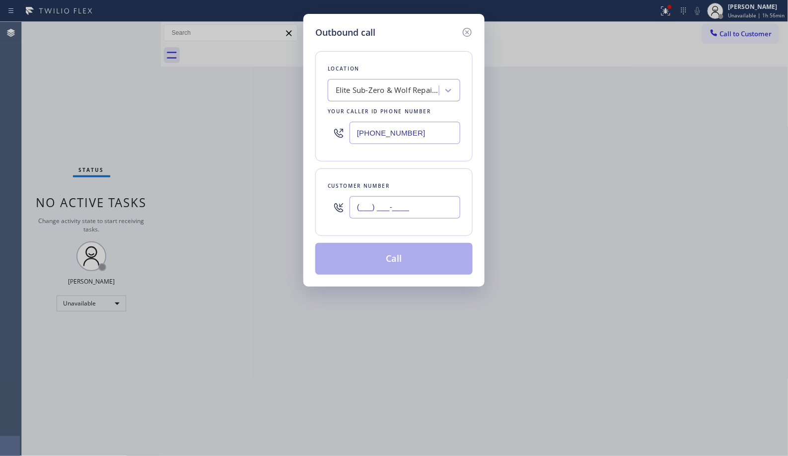
click at [312, 202] on div "Outbound call Location Elite Sub-Zero & Wolf Repair Service [US_STATE] Your cal…" at bounding box center [393, 150] width 181 height 272
paste input "917) 620-1774"
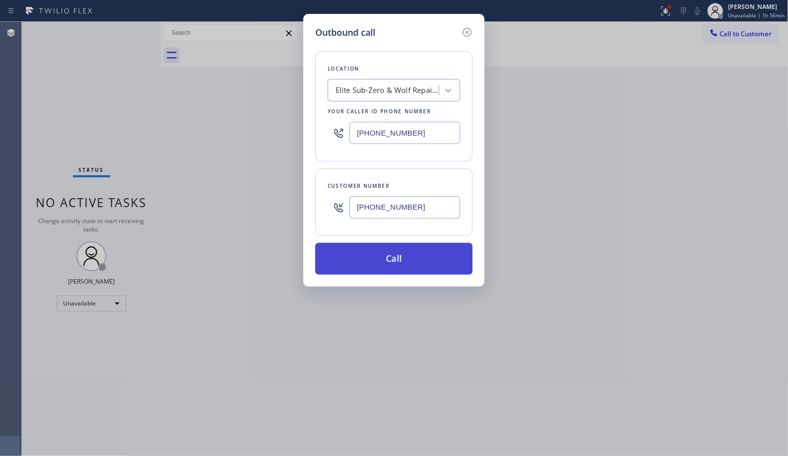
type input "[PHONE_NUMBER]"
click at [423, 246] on button "Call" at bounding box center [393, 259] width 157 height 32
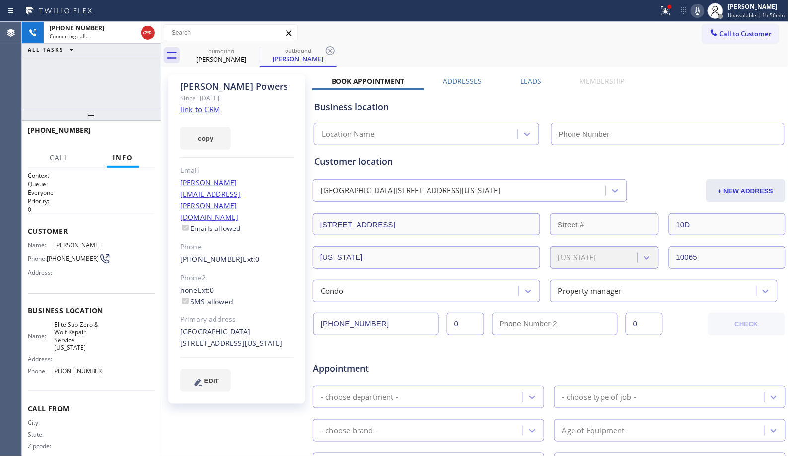
type input "[PHONE_NUMBER]"
click at [326, 52] on icon at bounding box center [330, 50] width 9 height 9
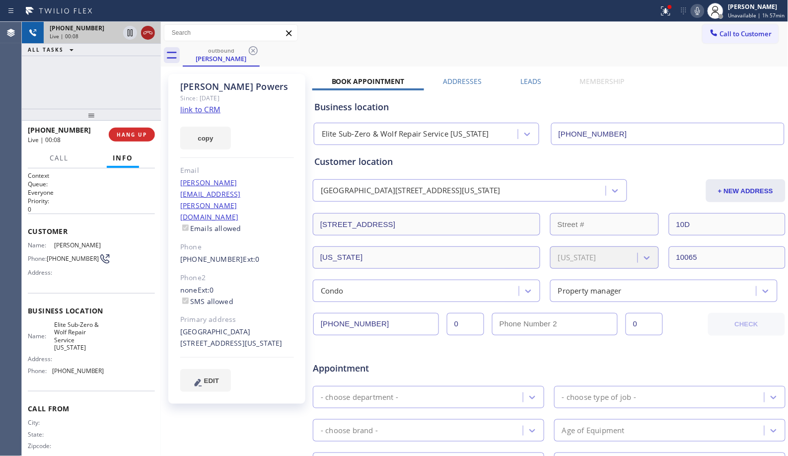
click at [144, 31] on icon at bounding box center [148, 33] width 12 height 12
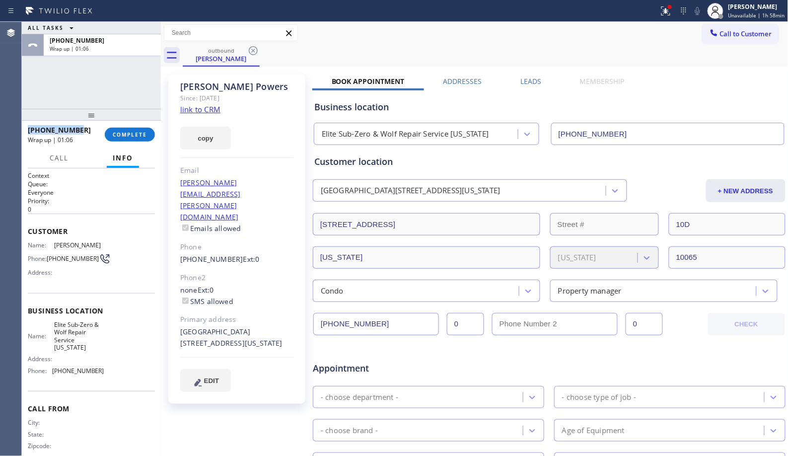
copy span "[PHONE_NUMBER]"
drag, startPoint x: 81, startPoint y: 127, endPoint x: 23, endPoint y: 124, distance: 58.1
click at [23, 124] on div "[PHONE_NUMBER] Wrap up | 01:06 COMPLETE" at bounding box center [91, 135] width 139 height 28
click at [112, 133] on button "COMPLETE" at bounding box center [130, 135] width 50 height 14
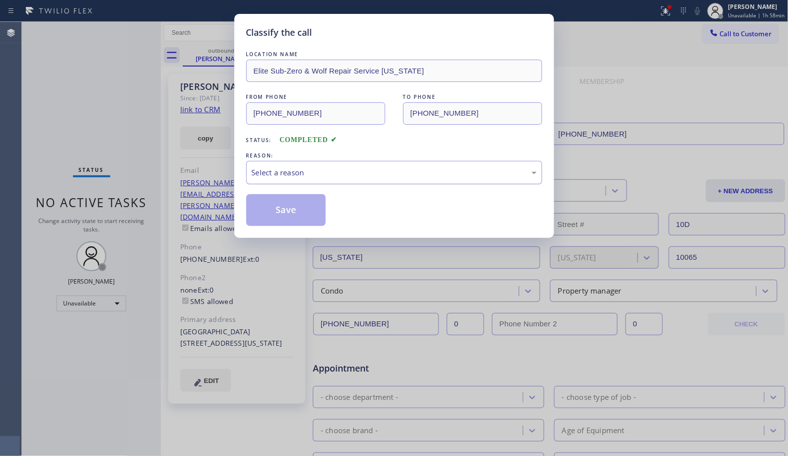
click at [354, 167] on div "Select a reason" at bounding box center [394, 172] width 285 height 11
click at [279, 209] on button "Save" at bounding box center [286, 210] width 80 height 32
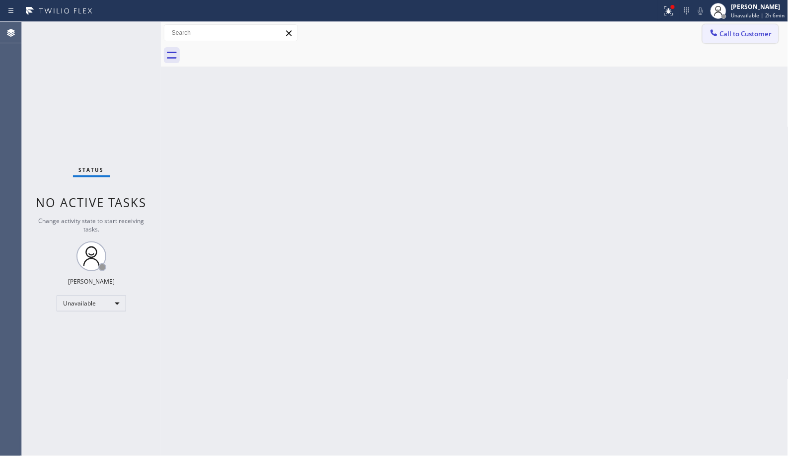
click at [732, 34] on span "Call to Customer" at bounding box center [746, 33] width 52 height 9
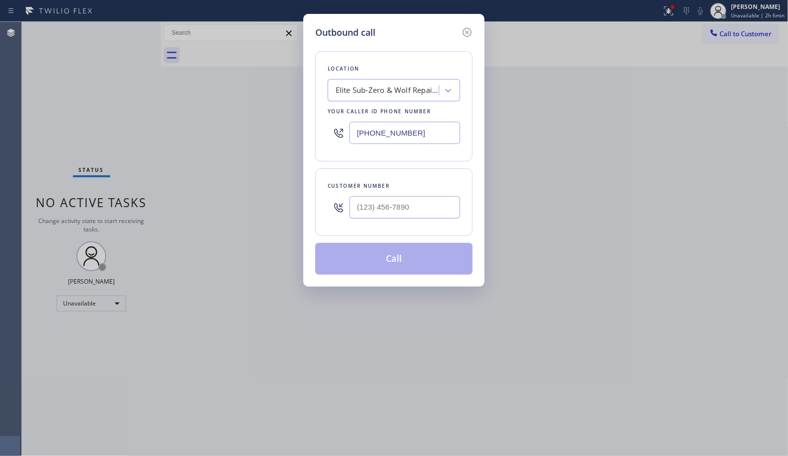
drag, startPoint x: 429, startPoint y: 131, endPoint x: 306, endPoint y: 76, distance: 135.1
click at [313, 86] on div "Outbound call Location Elite Sub-Zero & Wolf Repair Service [US_STATE] Your cal…" at bounding box center [393, 150] width 181 height 272
paste input "503) 714-9701"
type input "[PHONE_NUMBER]"
click at [419, 212] on input "(___) ___-____" at bounding box center [404, 207] width 111 height 22
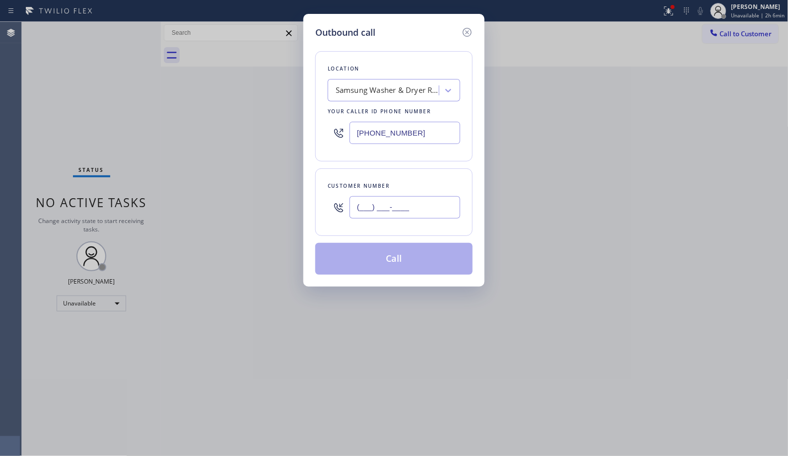
paste input "503) 997-1648"
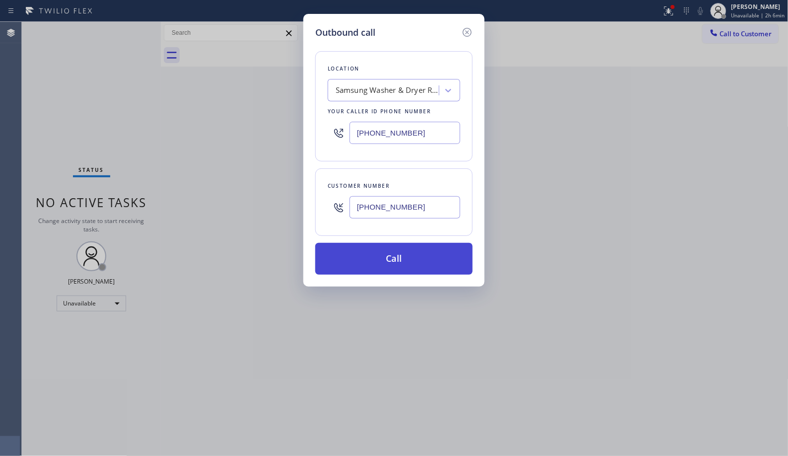
type input "[PHONE_NUMBER]"
click at [405, 263] on button "Call" at bounding box center [393, 259] width 157 height 32
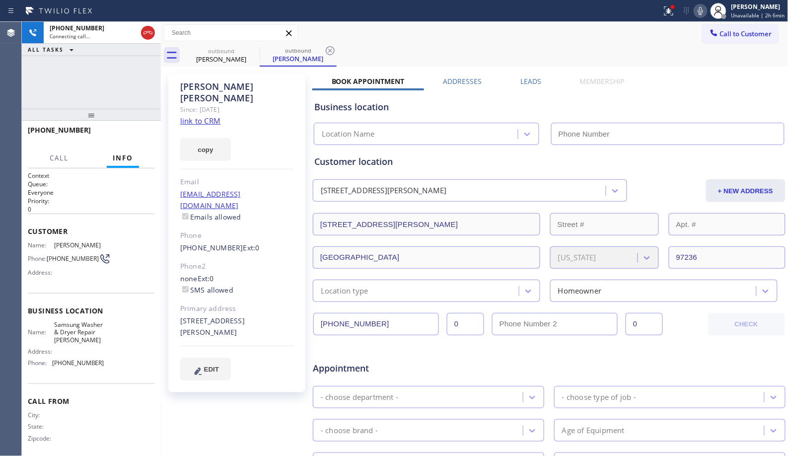
type input "[PHONE_NUMBER]"
click at [337, 48] on div "outbound [PERSON_NAME] outbound [PERSON_NAME]" at bounding box center [486, 55] width 606 height 22
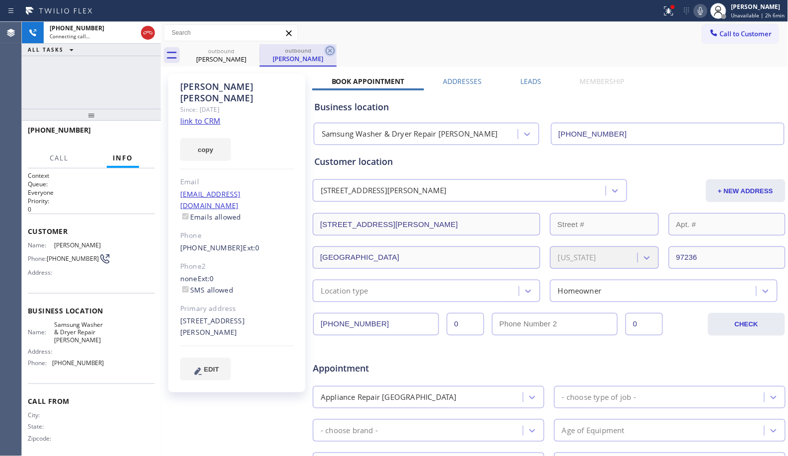
click at [328, 52] on icon at bounding box center [330, 51] width 12 height 12
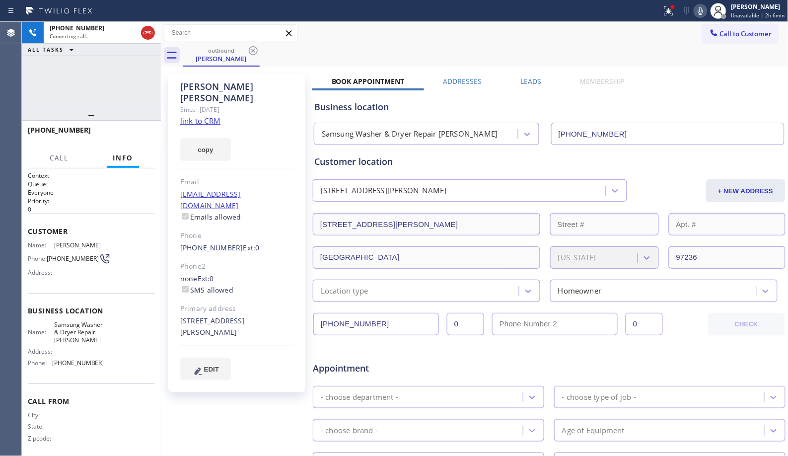
drag, startPoint x: 93, startPoint y: 118, endPoint x: 91, endPoint y: 85, distance: 32.8
click at [97, 98] on div "[PHONE_NUMBER] Connecting call… ALL TASKS ALL TASKS ACTIVE TASKS TASKS IN WRAP …" at bounding box center [91, 239] width 139 height 434
click at [706, 2] on div "Status report Issues detected These issues could affect your workflow. Please c…" at bounding box center [723, 11] width 130 height 22
click at [705, 7] on icon at bounding box center [700, 11] width 12 height 12
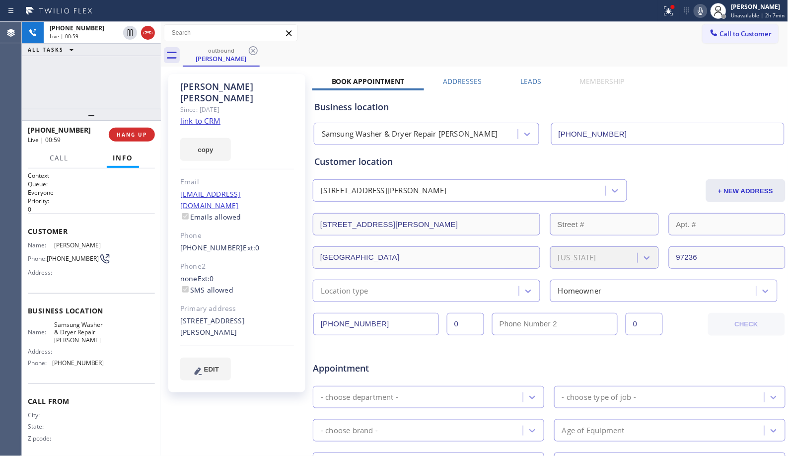
click at [509, 52] on div "outbound [PERSON_NAME]" at bounding box center [486, 55] width 606 height 22
click at [138, 133] on span "HANG UP" at bounding box center [132, 134] width 30 height 7
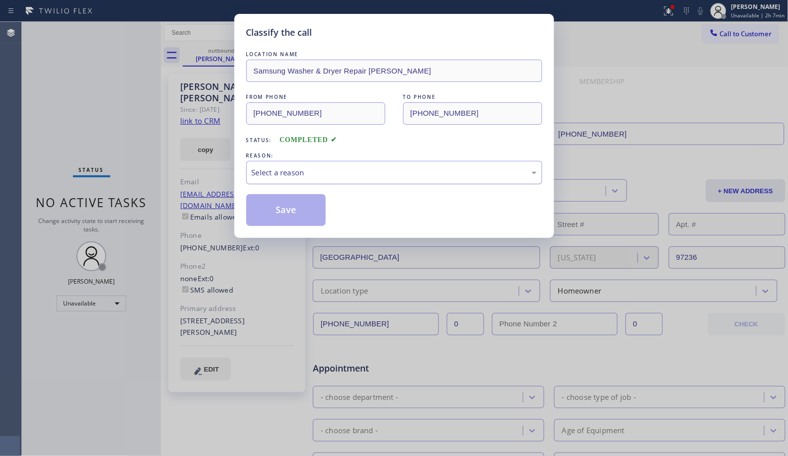
click at [350, 175] on div "Select a reason" at bounding box center [394, 172] width 285 height 11
click at [296, 211] on button "Save" at bounding box center [286, 210] width 80 height 32
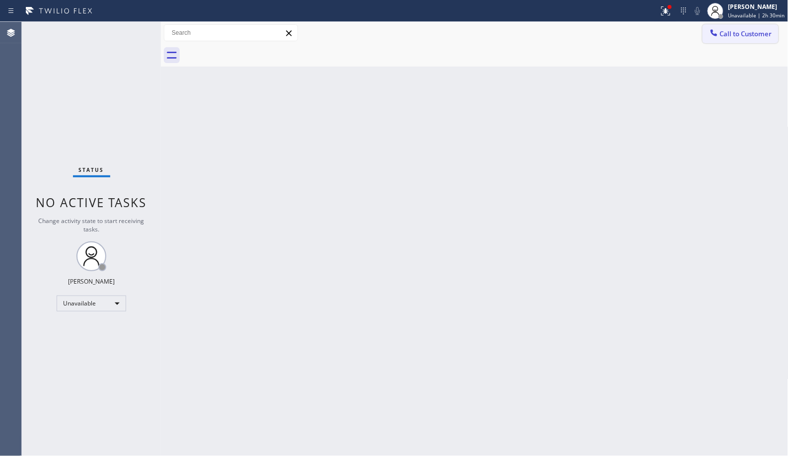
click at [762, 37] on span "Call to Customer" at bounding box center [746, 33] width 52 height 9
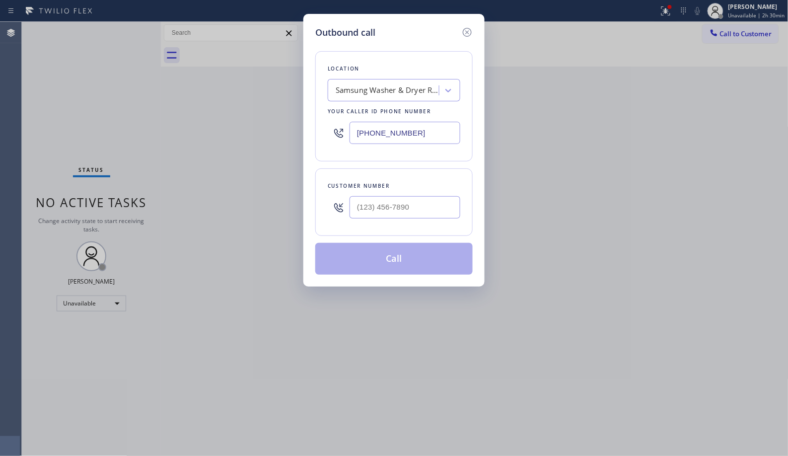
drag, startPoint x: 407, startPoint y: 129, endPoint x: 309, endPoint y: 93, distance: 104.6
click at [296, 119] on div "Outbound call Location Samsung Washer & Dryer Repair [PERSON_NAME] Your caller …" at bounding box center [394, 228] width 788 height 456
paste input "949) 688-6465"
type input "[PHONE_NUMBER]"
drag, startPoint x: 440, startPoint y: 205, endPoint x: 321, endPoint y: 196, distance: 119.5
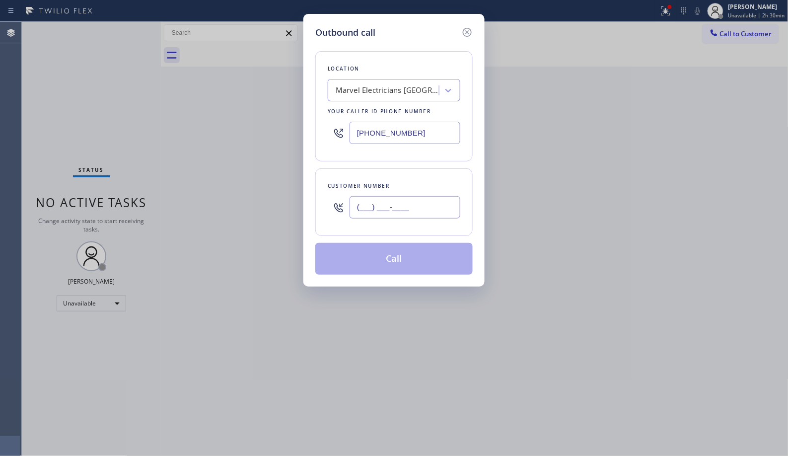
click at [321, 196] on div "Customer number (___) ___-____" at bounding box center [393, 201] width 157 height 67
paste input "657) 565-0800"
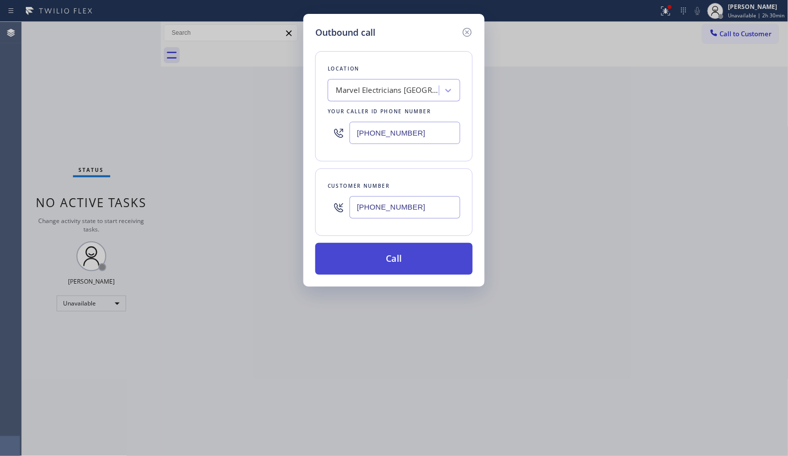
type input "[PHONE_NUMBER]"
click at [395, 260] on button "Call" at bounding box center [393, 259] width 157 height 32
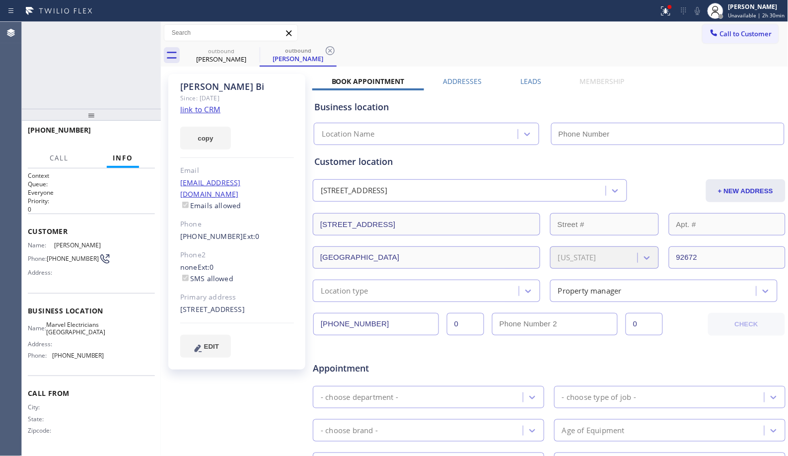
type input "[PHONE_NUMBER]"
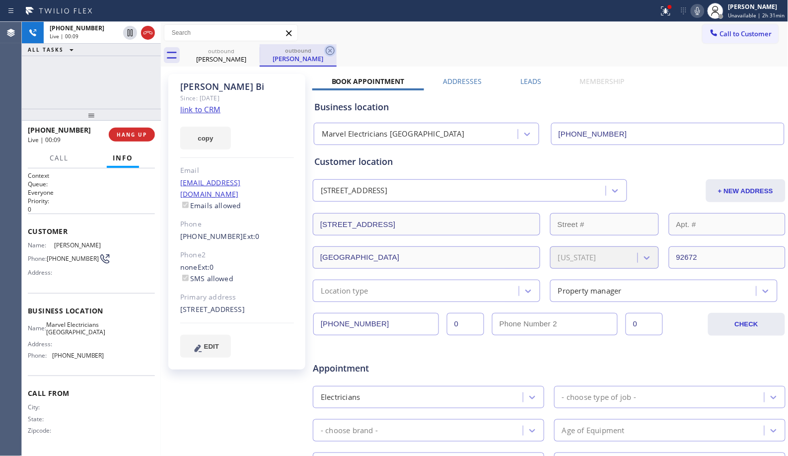
click at [336, 50] on icon at bounding box center [330, 51] width 12 height 12
click at [698, 15] on icon at bounding box center [697, 11] width 12 height 12
click at [483, 48] on div "outbound [PERSON_NAME]" at bounding box center [486, 55] width 606 height 22
click at [340, 62] on div "outbound [PERSON_NAME]" at bounding box center [486, 55] width 606 height 22
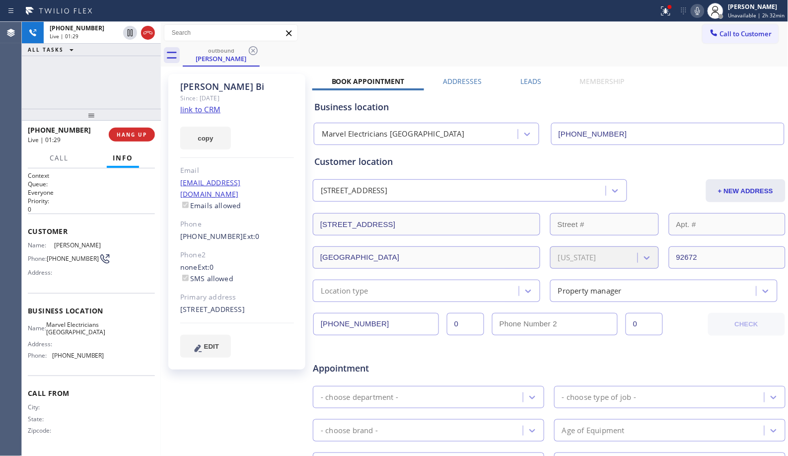
drag, startPoint x: 310, startPoint y: 65, endPoint x: 306, endPoint y: 60, distance: 6.1
click at [310, 65] on div "outbound [PERSON_NAME]" at bounding box center [486, 55] width 606 height 22
click at [78, 76] on div "[PHONE_NUMBER] Live | 01:30 ALL TASKS ALL TASKS ACTIVE TASKS TASKS IN WRAP UP" at bounding box center [91, 65] width 139 height 87
click at [413, 51] on div "outbound [PERSON_NAME]" at bounding box center [486, 55] width 606 height 22
click at [146, 75] on div "[PHONE_NUMBER] Live | 01:33 ALL TASKS ALL TASKS ACTIVE TASKS TASKS IN WRAP UP" at bounding box center [91, 65] width 139 height 87
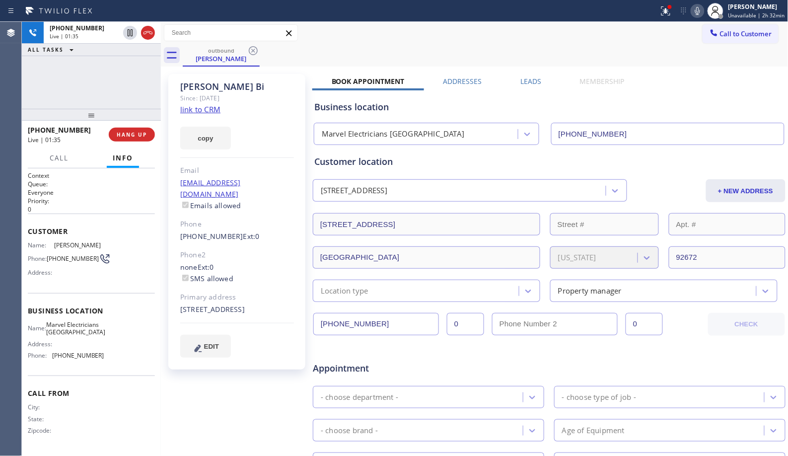
click at [333, 60] on div "outbound [PERSON_NAME]" at bounding box center [486, 55] width 606 height 22
click at [464, 361] on span "Appointment" at bounding box center [391, 367] width 156 height 13
click at [127, 82] on div "[PHONE_NUMBER] Live | 01:39 ALL TASKS ALL TASKS ACTIVE TASKS TASKS IN WRAP UP" at bounding box center [91, 65] width 139 height 87
click at [326, 64] on div "outbound [PERSON_NAME]" at bounding box center [486, 55] width 606 height 22
click at [698, 12] on icon at bounding box center [697, 11] width 12 height 12
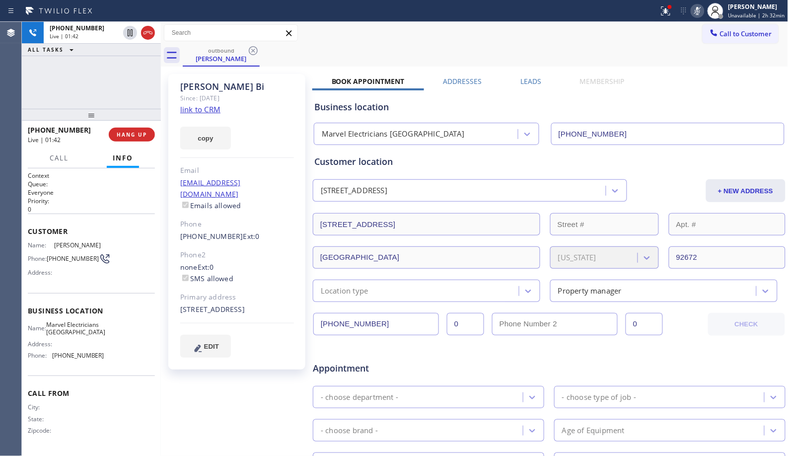
click at [698, 12] on icon at bounding box center [697, 11] width 12 height 12
click at [91, 94] on div "[PHONE_NUMBER] Live | 01:47 ALL TASKS ALL TASKS ACTIVE TASKS TASKS IN WRAP UP" at bounding box center [91, 65] width 139 height 87
click at [427, 48] on div "outbound [PERSON_NAME]" at bounding box center [486, 55] width 606 height 22
click at [698, 5] on icon at bounding box center [697, 11] width 12 height 12
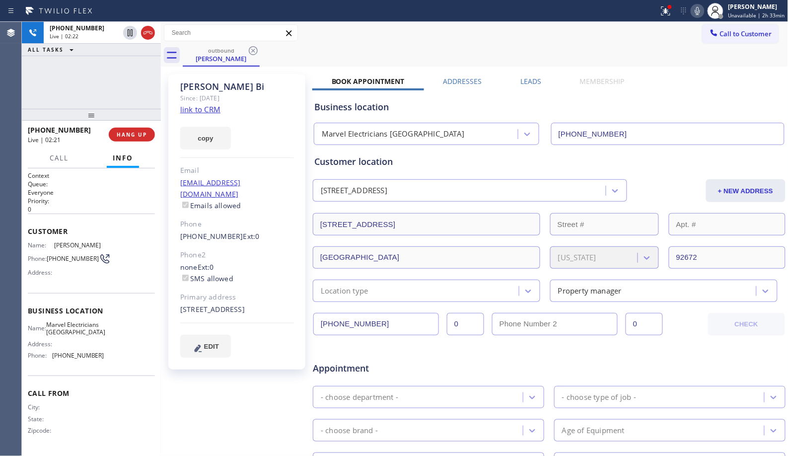
click at [473, 52] on div "outbound [PERSON_NAME]" at bounding box center [486, 55] width 606 height 22
click at [133, 90] on div "[PHONE_NUMBER] Live | 02:23 ALL TASKS ALL TASKS ACTIVE TASKS TASKS IN WRAP UP" at bounding box center [91, 65] width 139 height 87
click at [389, 58] on div "outbound [PERSON_NAME]" at bounding box center [486, 55] width 606 height 22
click at [116, 82] on div "[PHONE_NUMBER] Live | 02:28 ALL TASKS ALL TASKS ACTIVE TASKS TASKS IN WRAP UP" at bounding box center [91, 65] width 139 height 87
click at [474, 55] on div "outbound [PERSON_NAME]" at bounding box center [486, 55] width 606 height 22
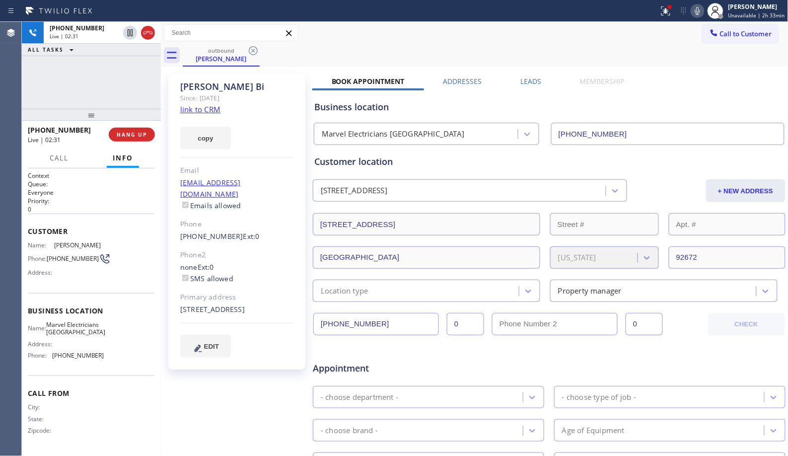
click at [507, 50] on div "outbound [PERSON_NAME]" at bounding box center [486, 55] width 606 height 22
click at [102, 102] on div "[PHONE_NUMBER] Live | 02:37 ALL TASKS ALL TASKS ACTIVE TASKS TASKS IN WRAP UP" at bounding box center [91, 65] width 139 height 87
click at [697, 7] on icon at bounding box center [697, 11] width 12 height 12
click at [127, 132] on span "HANG UP" at bounding box center [132, 134] width 30 height 7
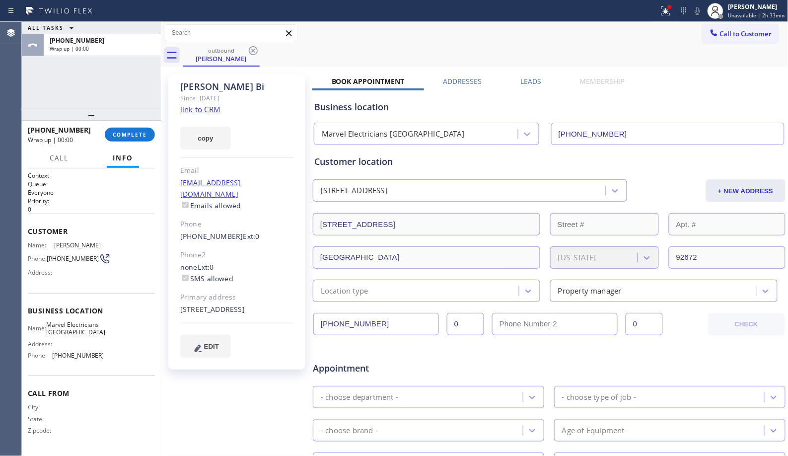
click at [344, 55] on div "outbound [PERSON_NAME]" at bounding box center [486, 55] width 606 height 22
click at [136, 135] on span "COMPLETE" at bounding box center [130, 134] width 34 height 7
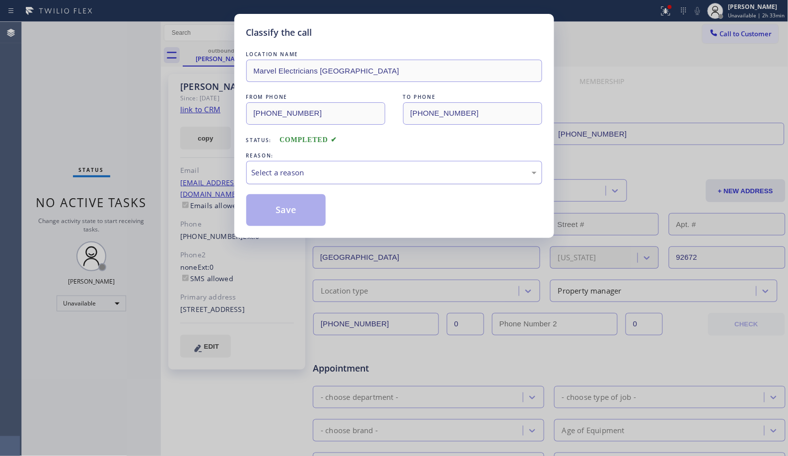
click at [390, 173] on div "Select a reason" at bounding box center [394, 172] width 285 height 11
click at [299, 214] on button "Save" at bounding box center [286, 210] width 80 height 32
